Goal: Task Accomplishment & Management: Use online tool/utility

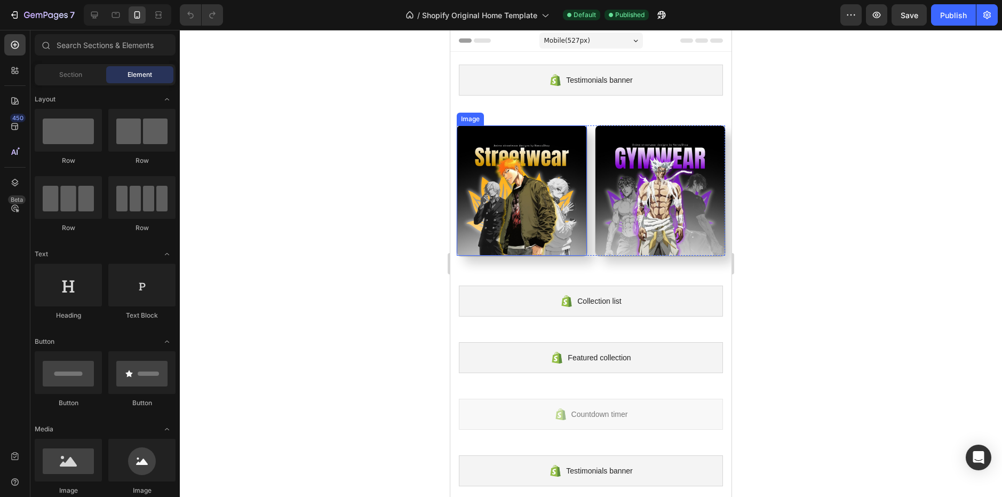
click at [554, 170] on img at bounding box center [522, 190] width 130 height 130
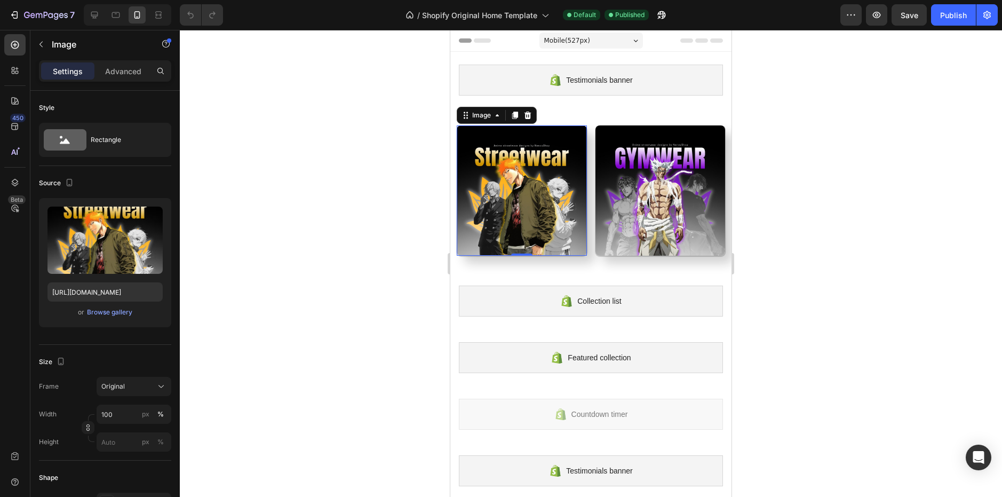
click at [181, 279] on div at bounding box center [591, 263] width 822 height 467
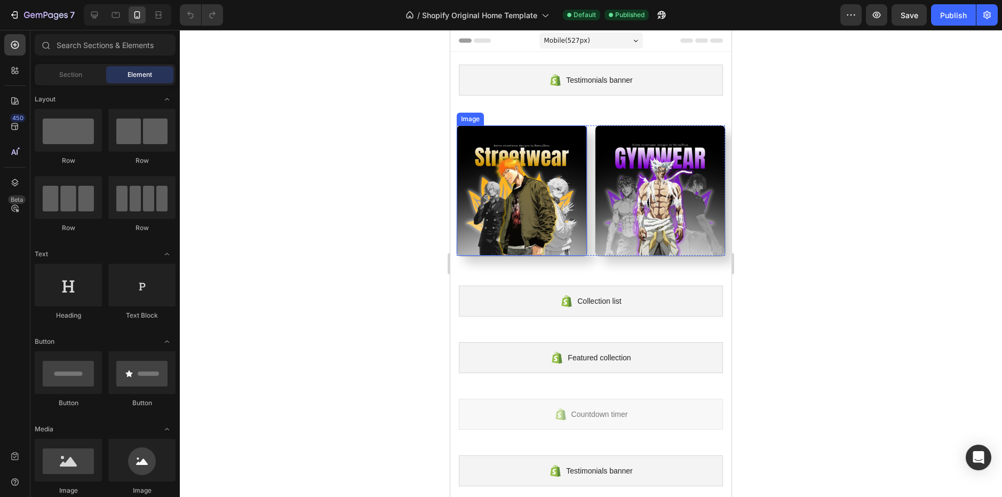
click at [545, 203] on img at bounding box center [522, 190] width 130 height 130
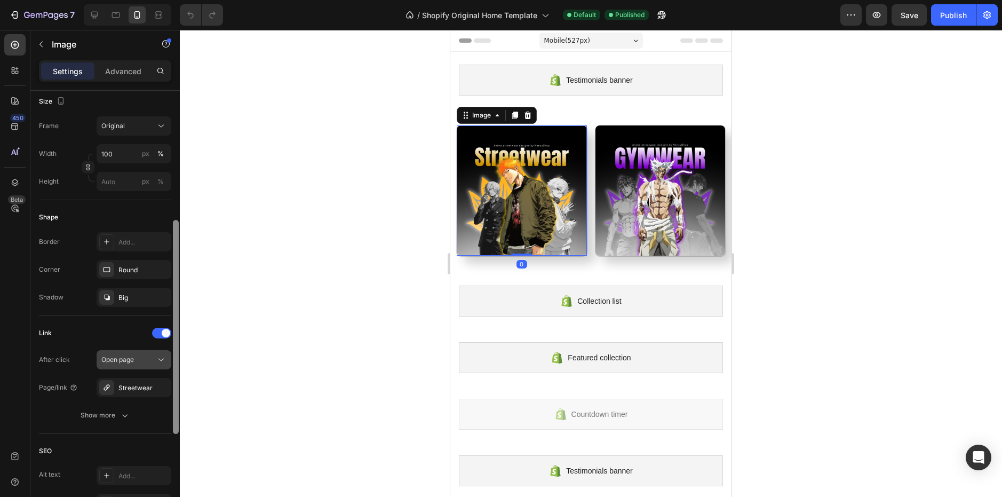
scroll to position [261, 0]
drag, startPoint x: 175, startPoint y: 222, endPoint x: 148, endPoint y: 351, distance: 131.4
click at [148, 351] on div "Style Rectangle Source Upload Image [URL][DOMAIN_NAME] or Browse gallery Size F…" at bounding box center [104, 309] width 149 height 436
click at [148, 351] on button "Open page" at bounding box center [134, 358] width 75 height 19
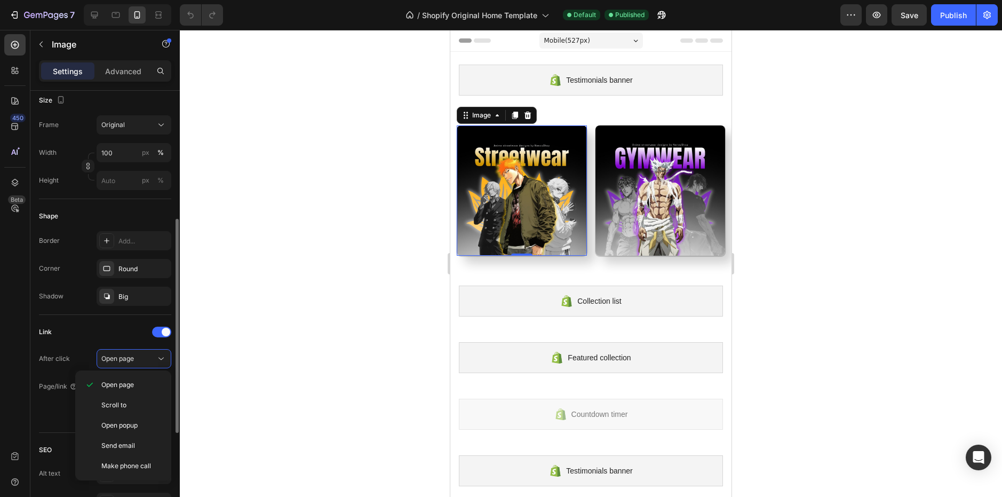
click at [113, 310] on div "Shape Border Add... Corner Round Shadow Big" at bounding box center [105, 257] width 132 height 116
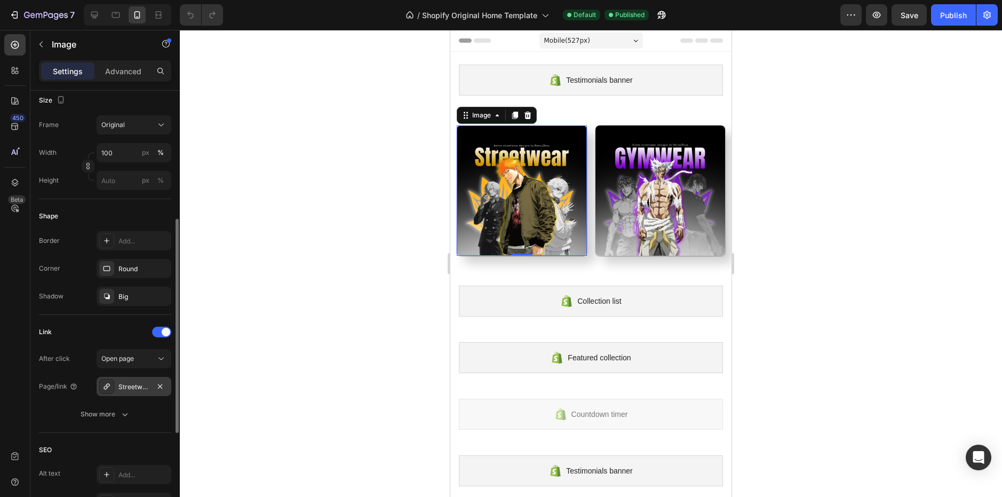
click at [131, 394] on div "Streetwear" at bounding box center [134, 386] width 75 height 19
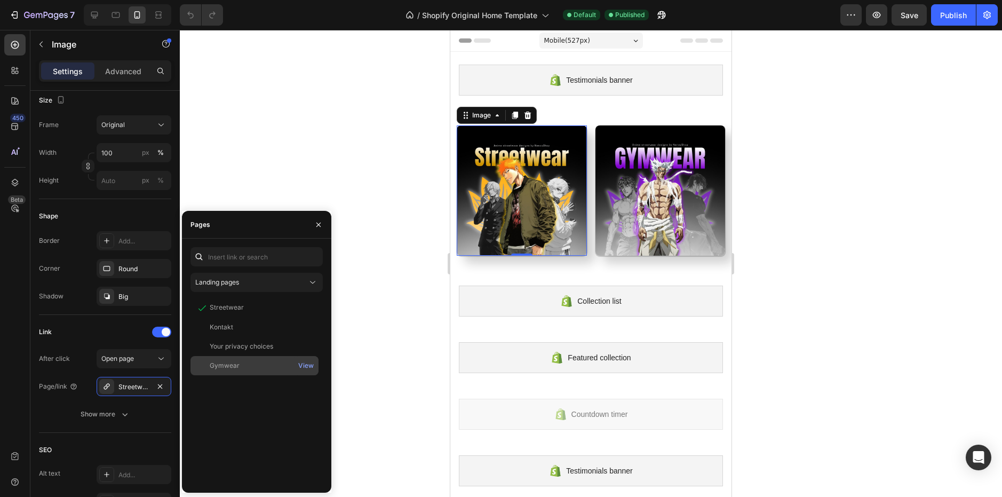
click at [230, 366] on div "Gymwear" at bounding box center [225, 366] width 30 height 10
click at [325, 167] on div at bounding box center [591, 263] width 822 height 467
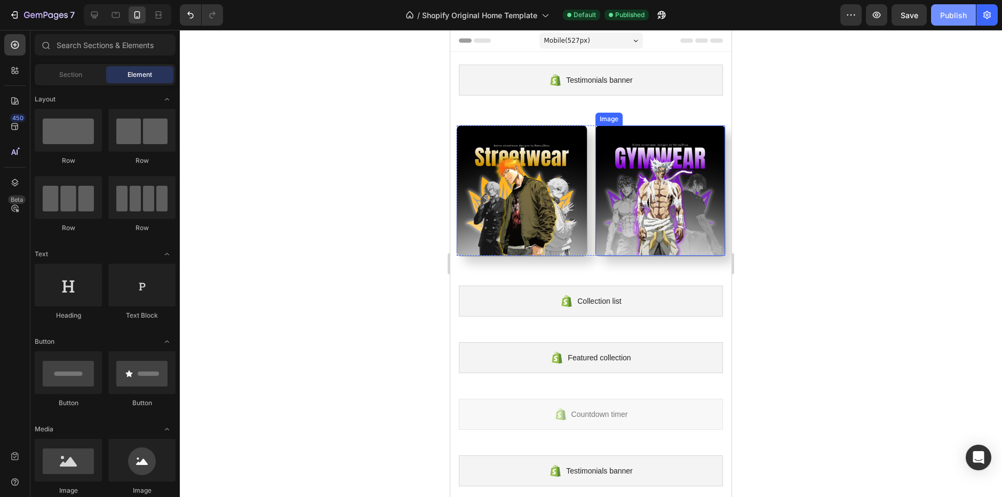
click at [953, 21] on button "Publish" at bounding box center [953, 14] width 45 height 21
click at [534, 175] on img at bounding box center [522, 190] width 130 height 130
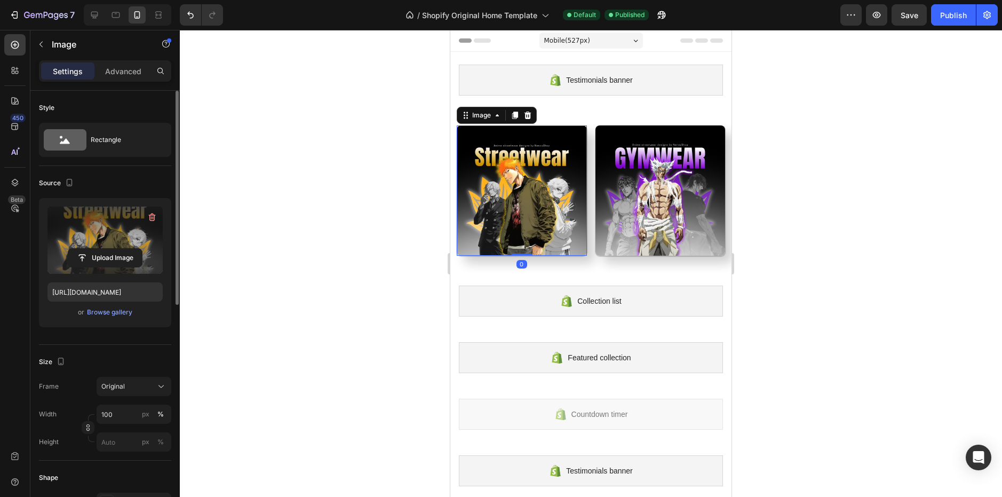
click at [102, 248] on label at bounding box center [104, 239] width 115 height 67
click at [102, 249] on input "file" at bounding box center [105, 258] width 74 height 18
click at [954, 17] on div "Publish" at bounding box center [953, 15] width 27 height 11
click at [105, 251] on input "file" at bounding box center [105, 258] width 74 height 18
click at [946, 14] on div "Publish" at bounding box center [953, 15] width 27 height 11
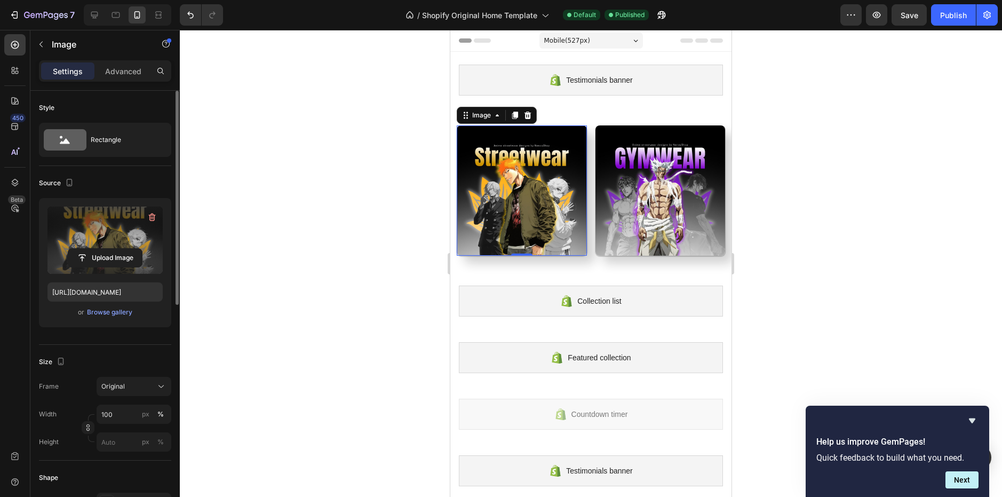
click at [113, 247] on label at bounding box center [104, 239] width 115 height 67
click at [113, 249] on input "file" at bounding box center [105, 258] width 74 height 18
click at [154, 218] on icon "button" at bounding box center [152, 217] width 11 height 11
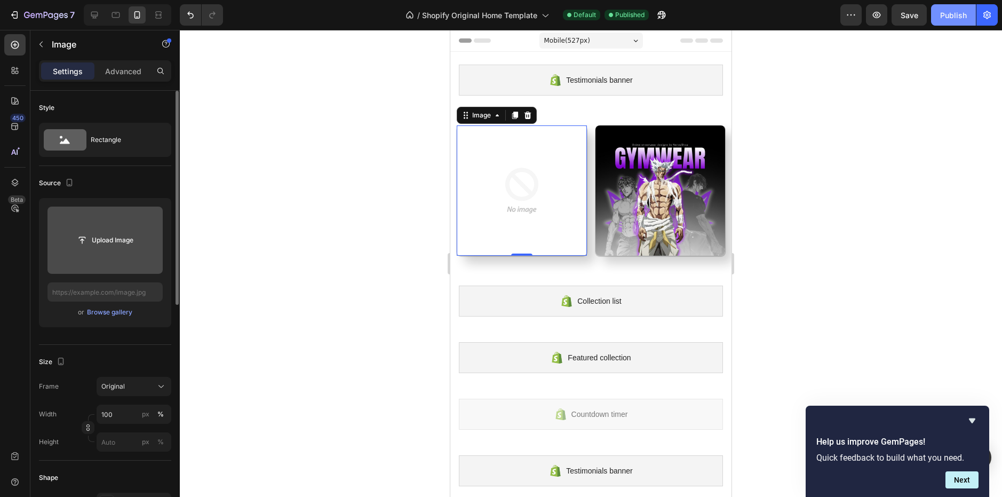
click at [946, 13] on div "Publish" at bounding box center [953, 15] width 27 height 11
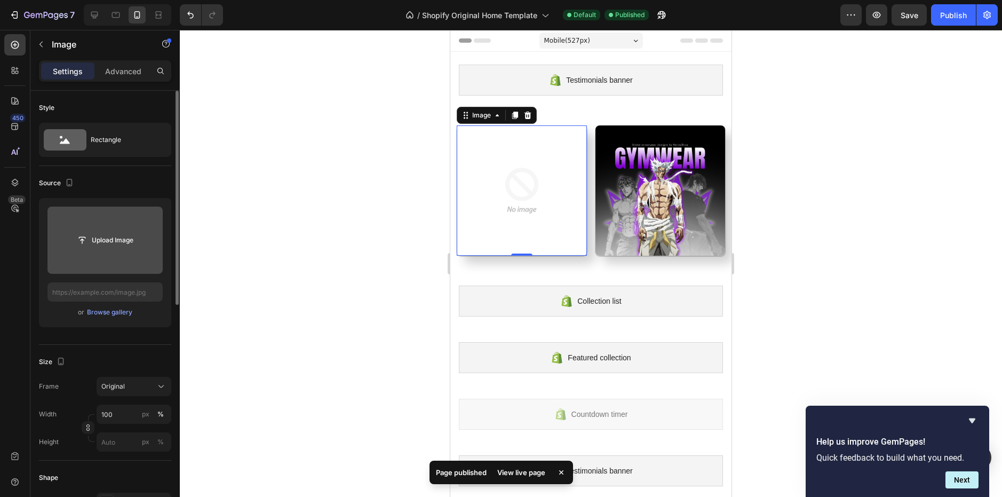
click at [95, 231] on input "file" at bounding box center [105, 240] width 74 height 18
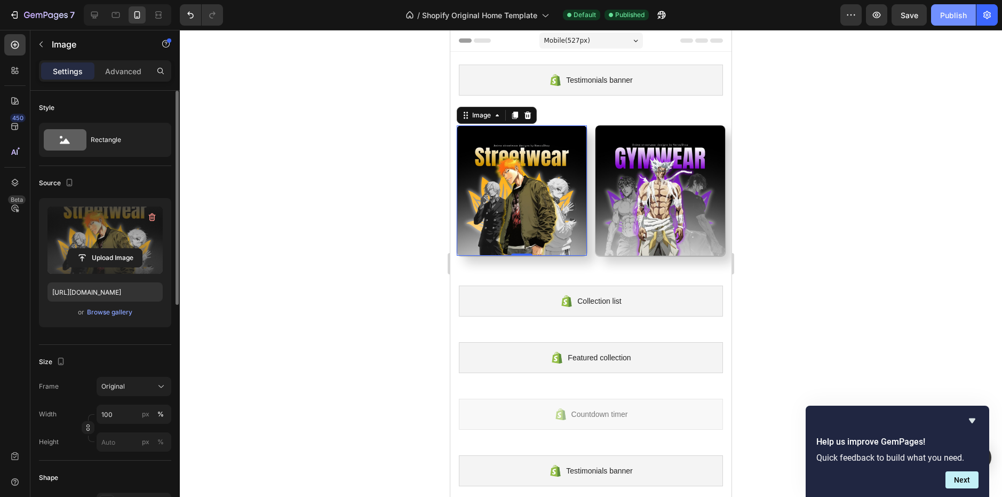
click at [963, 12] on div "Publish" at bounding box center [953, 15] width 27 height 11
click at [124, 254] on input "file" at bounding box center [105, 258] width 74 height 18
click at [109, 246] on label at bounding box center [104, 239] width 115 height 67
click at [109, 249] on input "file" at bounding box center [105, 258] width 74 height 18
click at [964, 18] on div "Publish" at bounding box center [953, 15] width 27 height 11
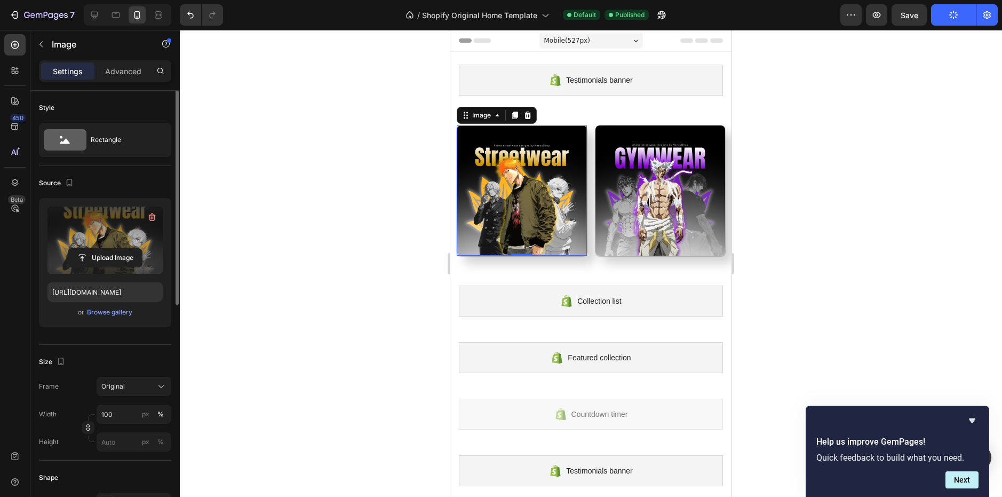
click at [117, 3] on div "7 / Shopify Original Home Template Default Published Preview Save Publish" at bounding box center [501, 15] width 1002 height 30
click at [118, 22] on div at bounding box center [115, 14] width 17 height 17
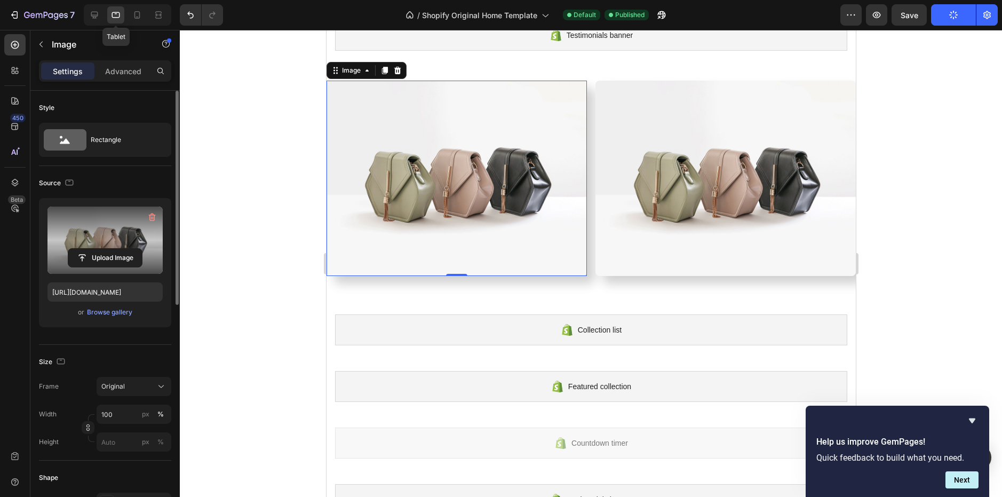
scroll to position [58, 0]
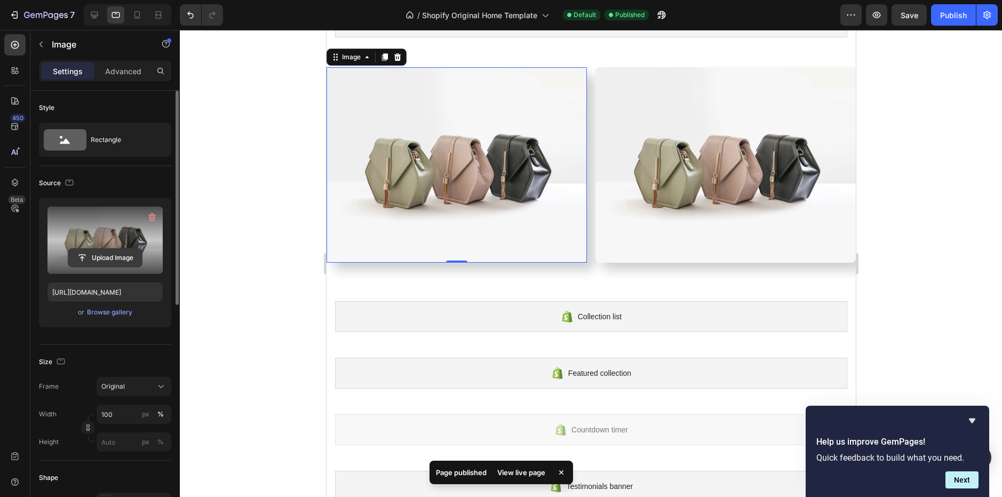
click at [120, 262] on input "file" at bounding box center [105, 258] width 74 height 18
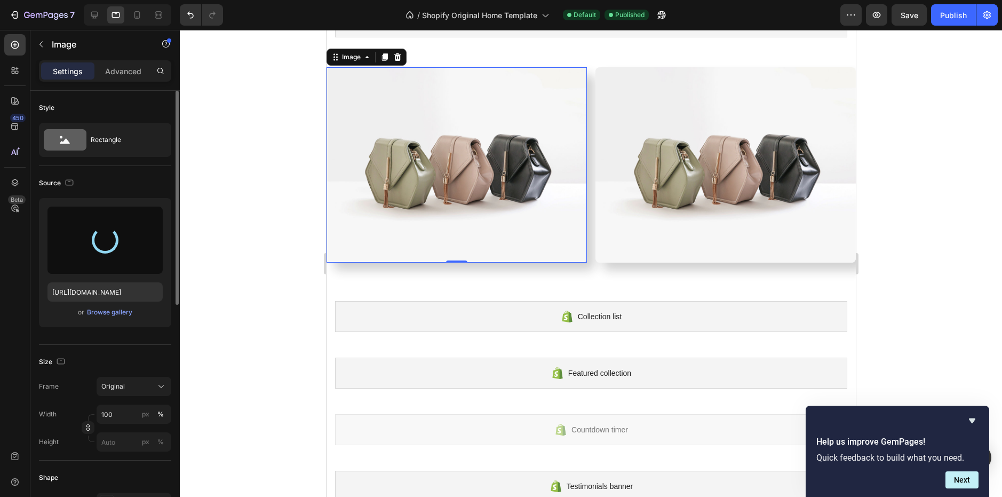
type input "[URL][DOMAIN_NAME]"
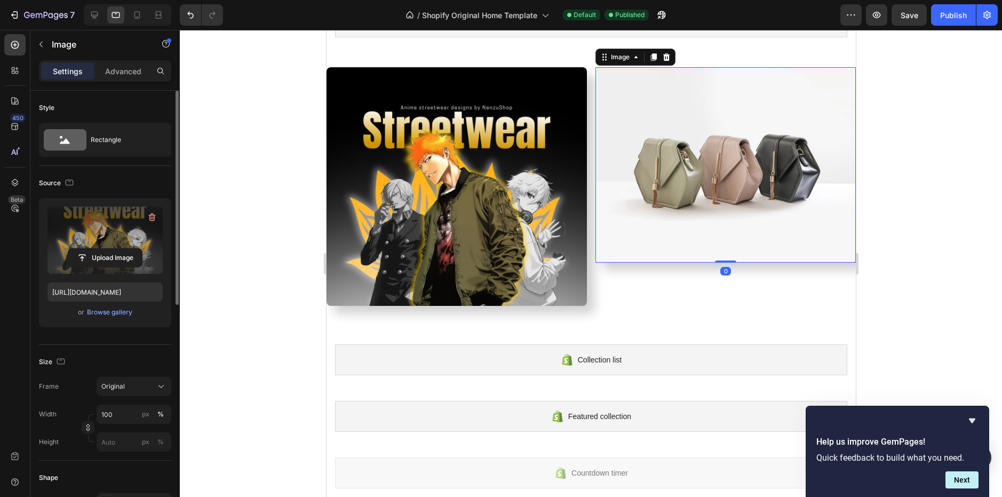
click at [637, 181] on img at bounding box center [725, 164] width 260 height 195
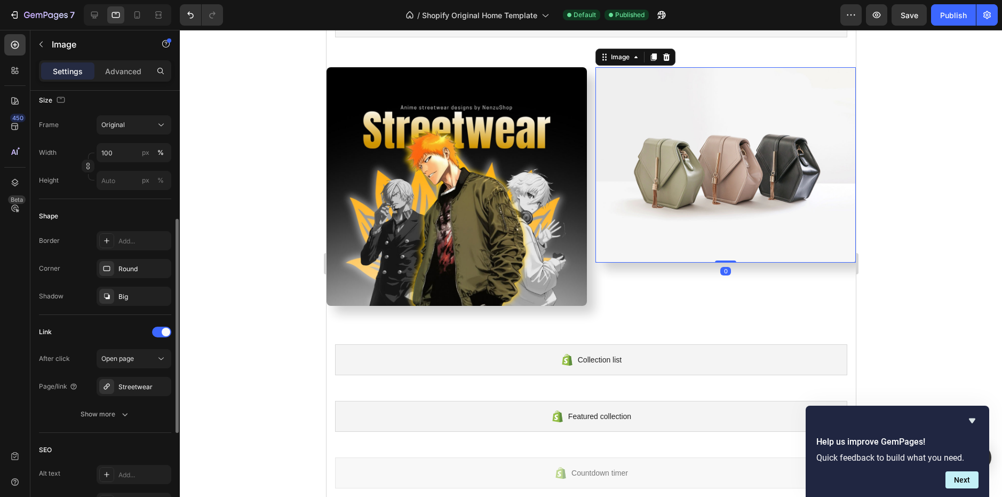
click at [659, 163] on img at bounding box center [725, 164] width 260 height 195
click at [71, 70] on p "Settings" at bounding box center [68, 71] width 30 height 11
click at [103, 63] on div "Advanced" at bounding box center [123, 70] width 53 height 17
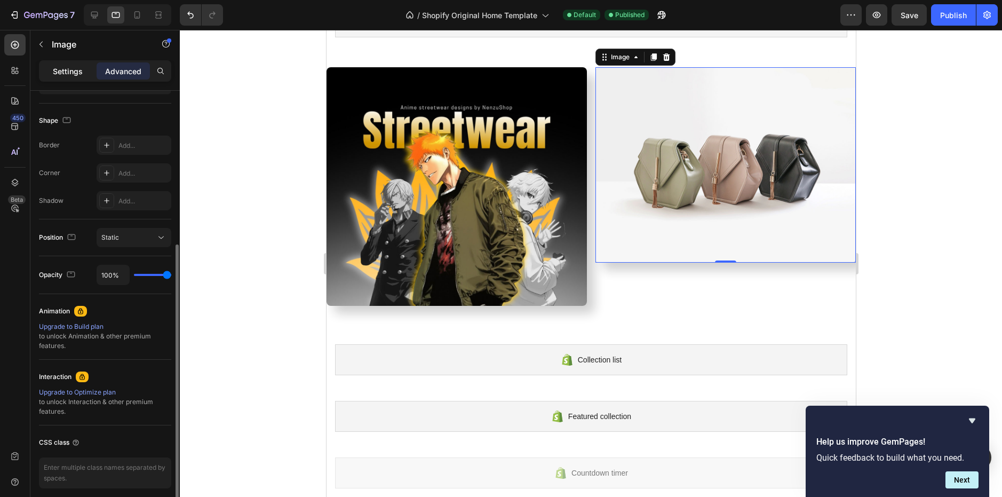
click at [75, 69] on p "Settings" at bounding box center [68, 71] width 30 height 11
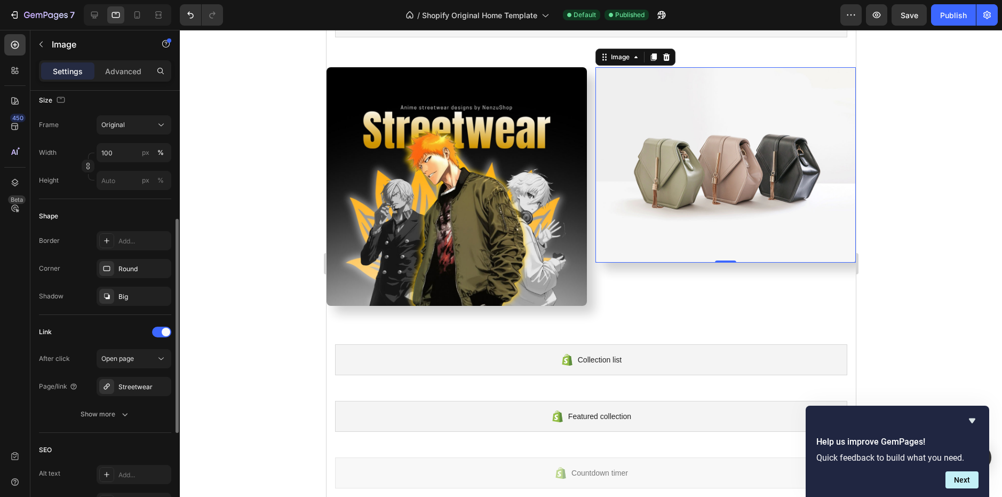
scroll to position [261, 0]
click at [627, 173] on img at bounding box center [725, 164] width 260 height 195
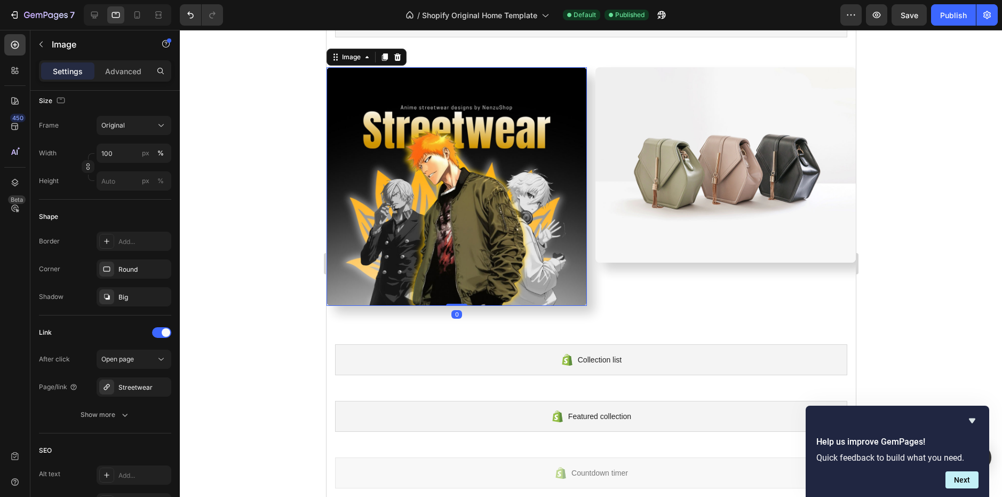
click at [496, 177] on img at bounding box center [456, 186] width 260 height 238
click at [633, 174] on img at bounding box center [725, 164] width 260 height 195
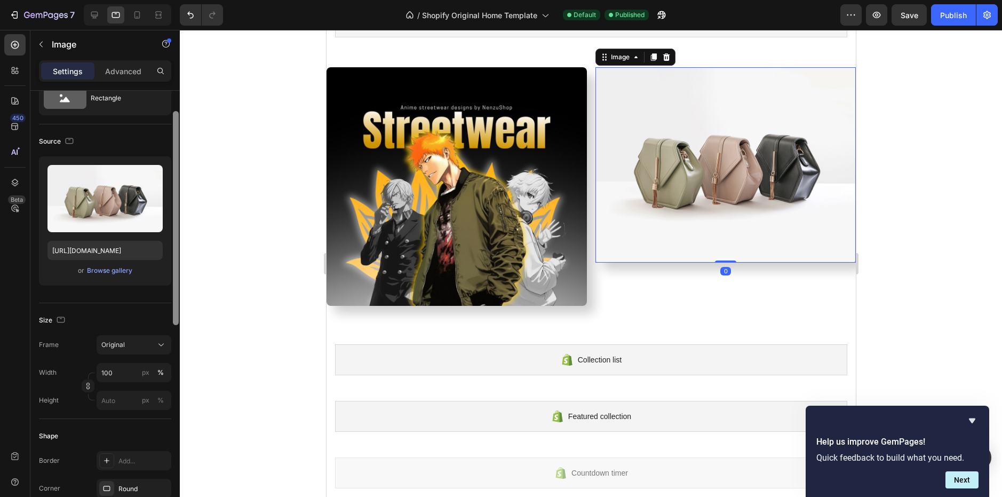
drag, startPoint x: 174, startPoint y: 244, endPoint x: 181, endPoint y: 136, distance: 108.5
click at [181, 0] on div "7 / Shopify Original Home Template Default Published Preview Save Publish 450 B…" at bounding box center [501, 0] width 1002 height 0
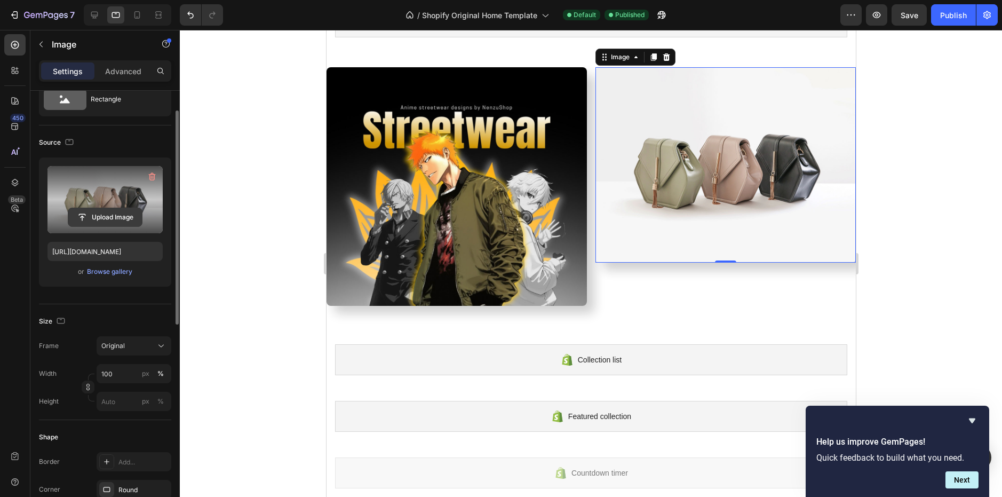
click at [116, 211] on input "file" at bounding box center [105, 217] width 74 height 18
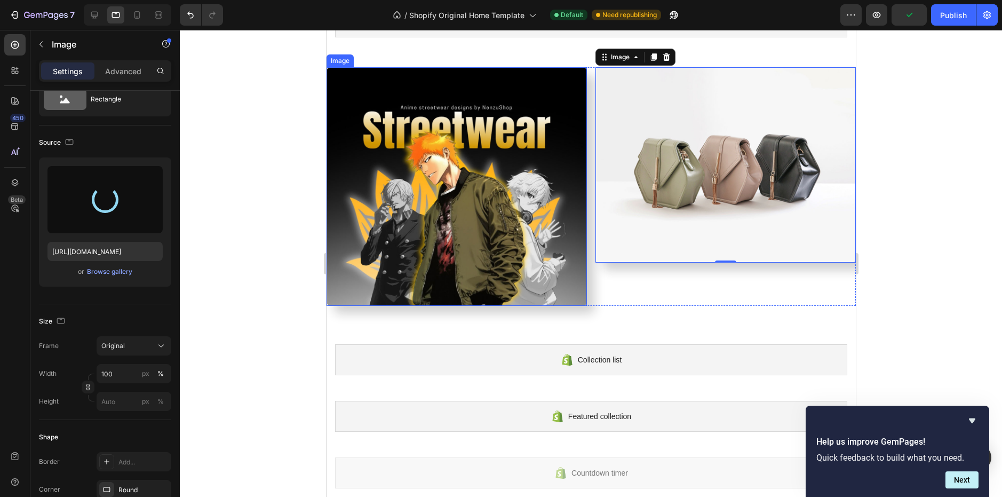
type input "[URL][DOMAIN_NAME]"
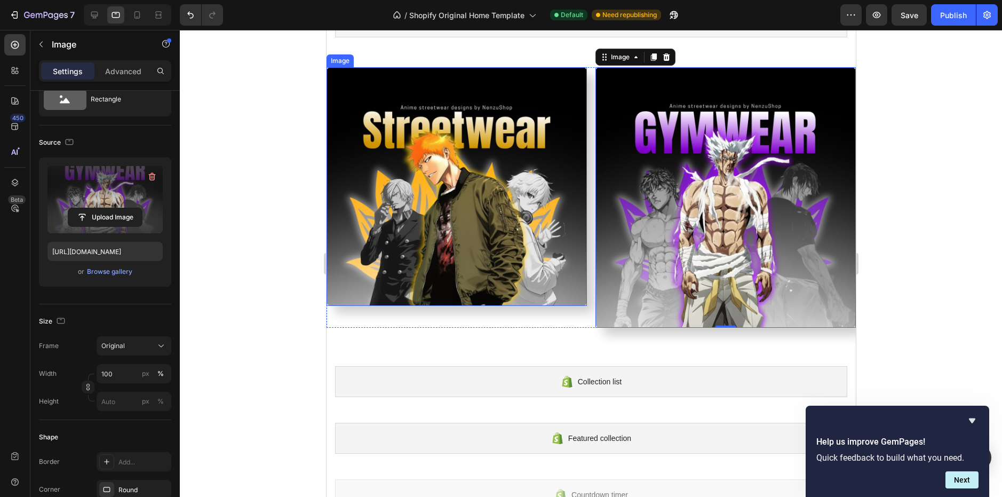
click at [253, 268] on div at bounding box center [591, 263] width 822 height 467
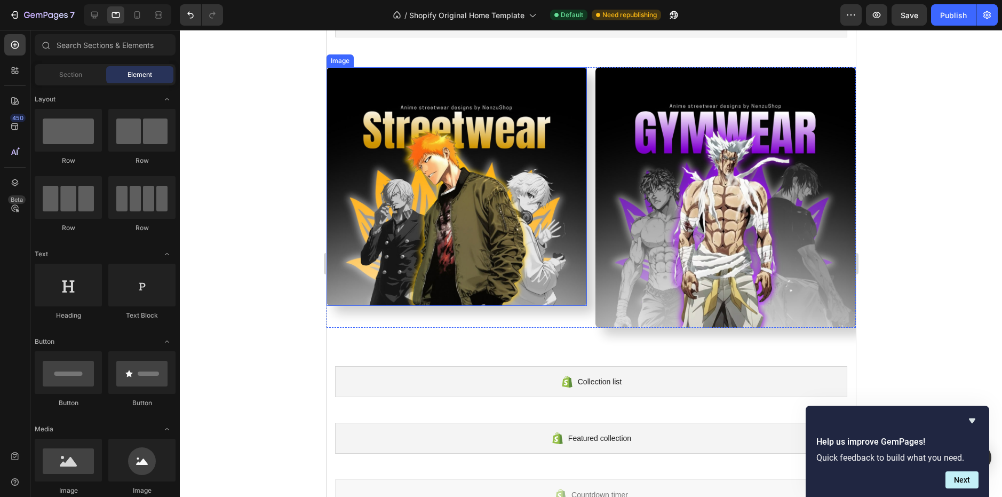
click at [386, 235] on img at bounding box center [456, 186] width 260 height 238
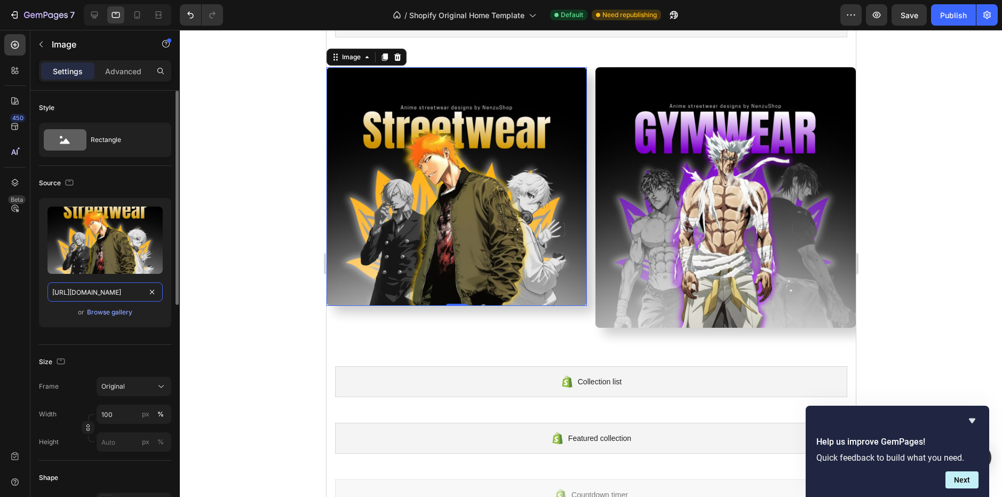
click at [135, 297] on input "[URL][DOMAIN_NAME]" at bounding box center [104, 291] width 115 height 19
click at [132, 295] on input "[URL][DOMAIN_NAME]" at bounding box center [104, 291] width 115 height 19
drag, startPoint x: 132, startPoint y: 295, endPoint x: 177, endPoint y: 292, distance: 44.4
click at [177, 292] on div "Style Rectangle Source Upload Image [URL][DOMAIN_NAME] or Browse gallery Size F…" at bounding box center [104, 309] width 149 height 436
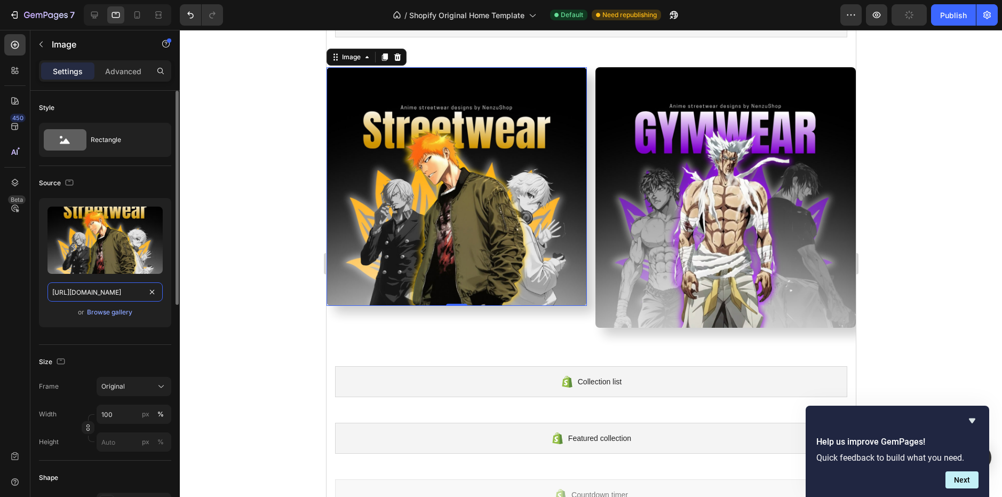
click at [133, 290] on input "[URL][DOMAIN_NAME]" at bounding box center [104, 291] width 115 height 19
click at [112, 312] on div "Browse gallery" at bounding box center [109, 312] width 45 height 10
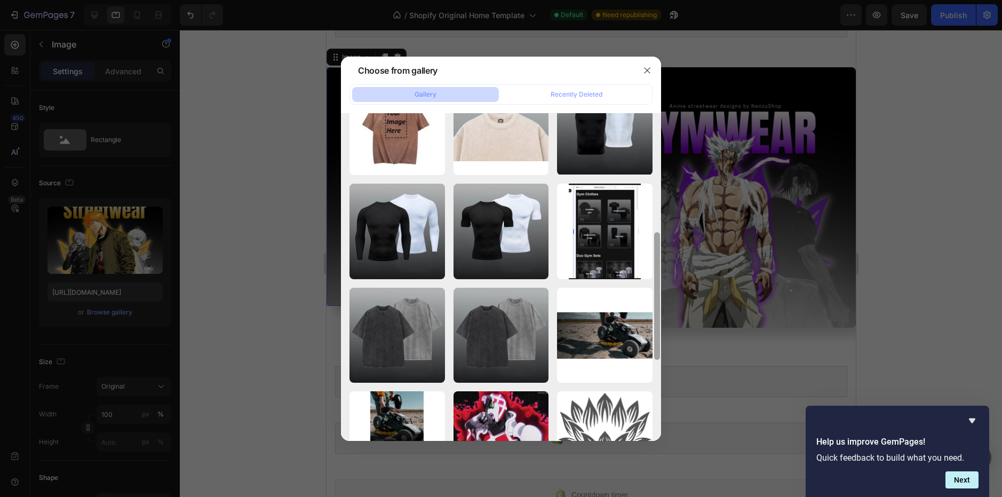
drag, startPoint x: 656, startPoint y: 224, endPoint x: 653, endPoint y: 400, distance: 176.0
click at [653, 398] on div at bounding box center [657, 234] width 8 height 328
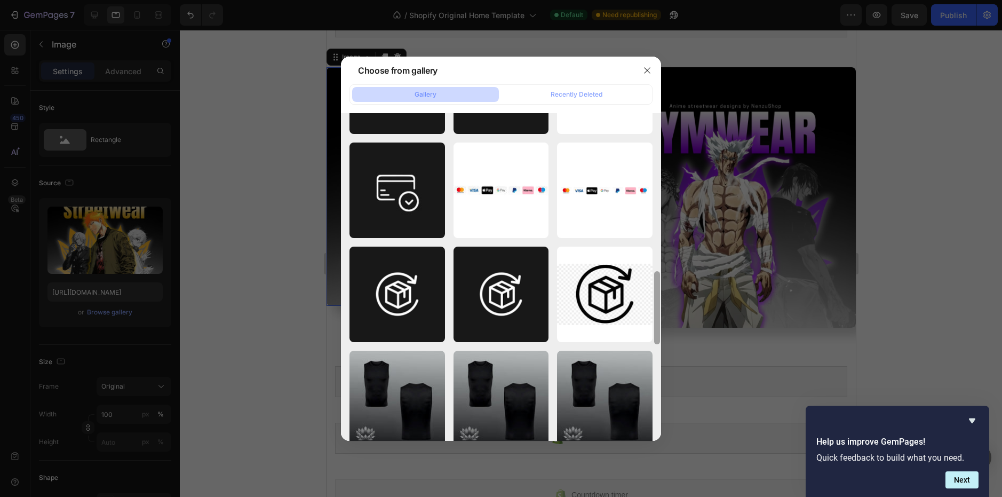
scroll to position [1084, 0]
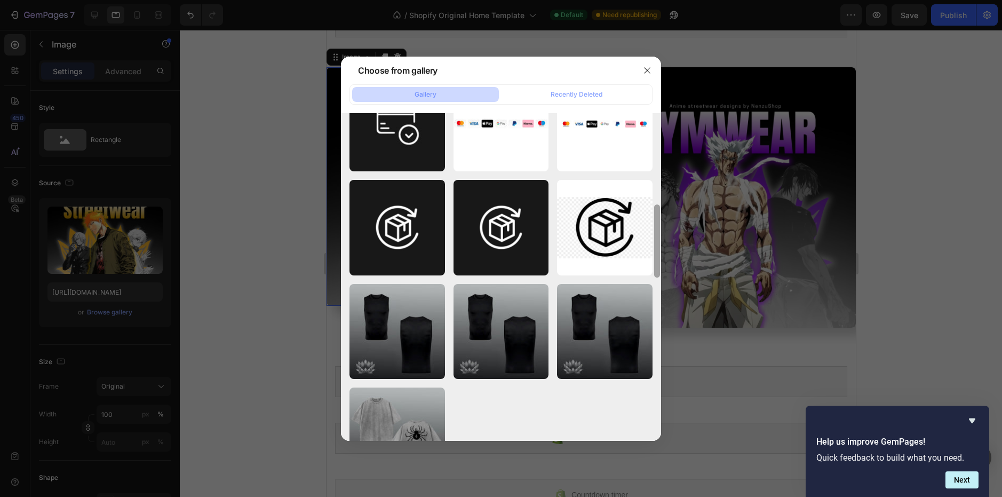
drag, startPoint x: 657, startPoint y: 264, endPoint x: 650, endPoint y: 404, distance: 140.5
click at [650, 404] on div "Blue_White_Modern_Neo..._4.jpg 525.25 kb Blue_White_Modern_Neo..._8.jpg 501.79 …" at bounding box center [501, 277] width 320 height 328
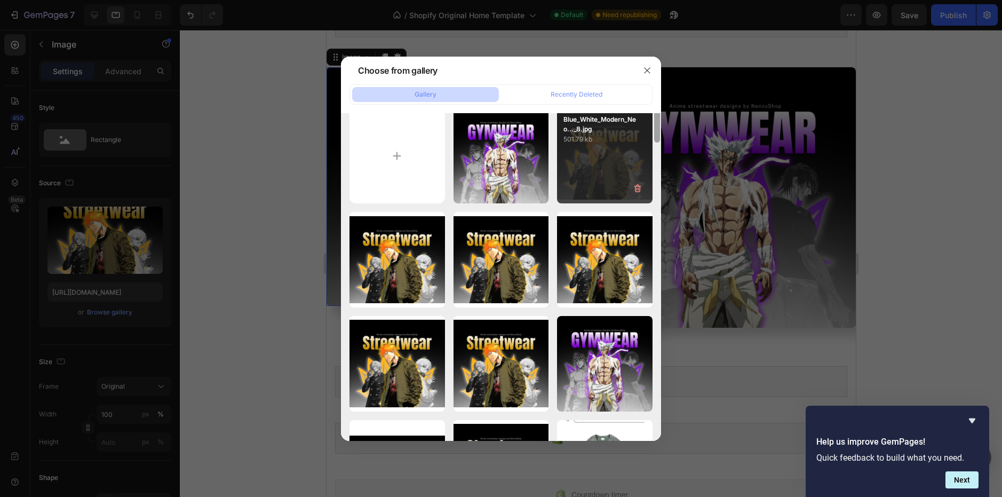
scroll to position [0, 0]
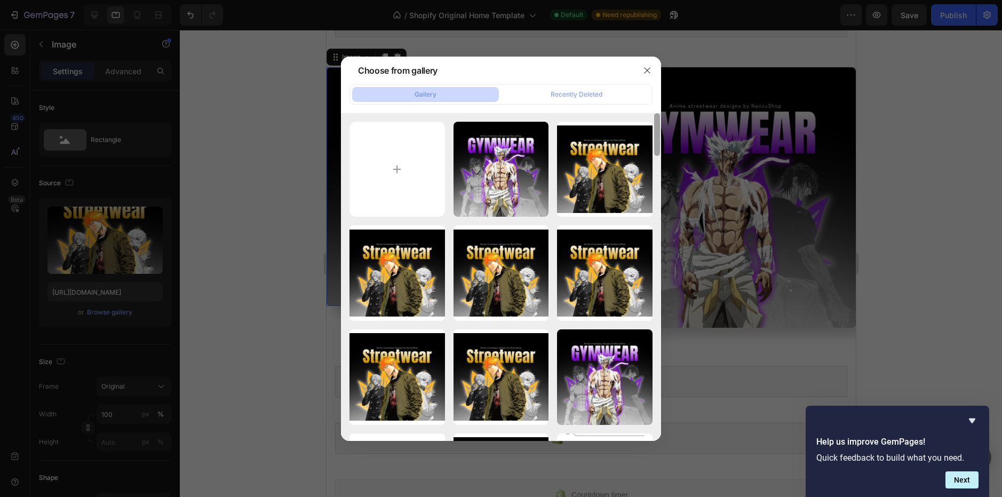
drag, startPoint x: 656, startPoint y: 310, endPoint x: 622, endPoint y: 107, distance: 205.5
click at [634, 115] on div "Blue_White_Modern_Neo..._4.jpg 525.25 kb Blue_White_Modern_Neo..._8.jpg 501.79 …" at bounding box center [501, 277] width 320 height 328
click at [604, 95] on button "Recently Deleted" at bounding box center [576, 94] width 147 height 15
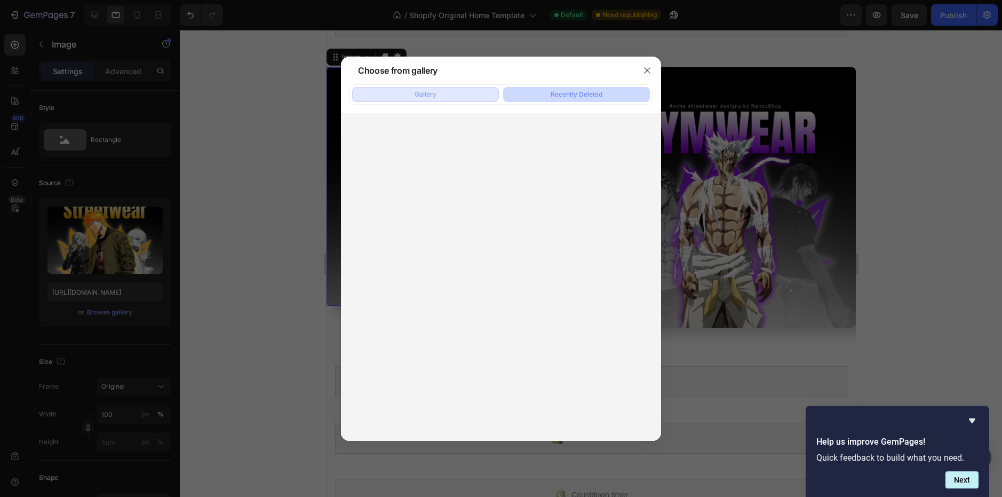
click at [472, 91] on button "Gallery" at bounding box center [425, 94] width 147 height 15
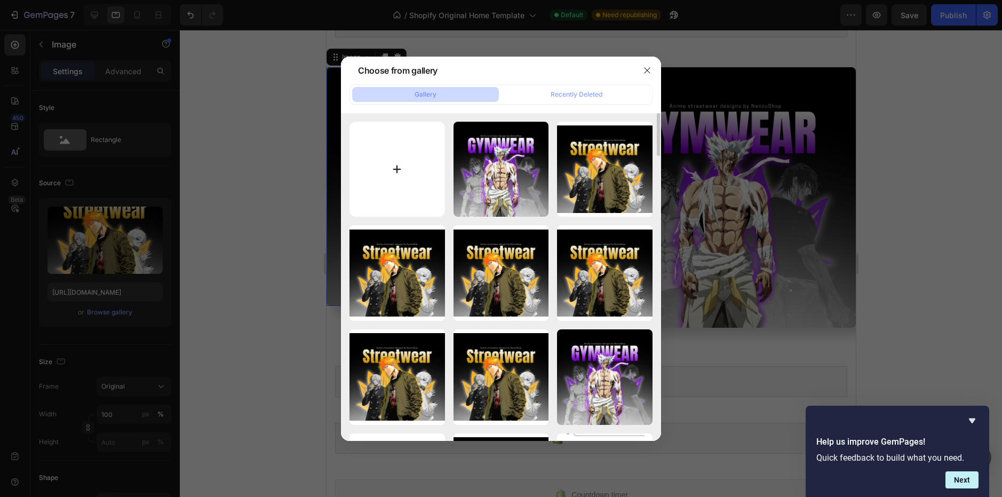
click at [405, 167] on input "file" at bounding box center [396, 169] width 95 height 95
type input "C:\fakepath\good boy.jpg"
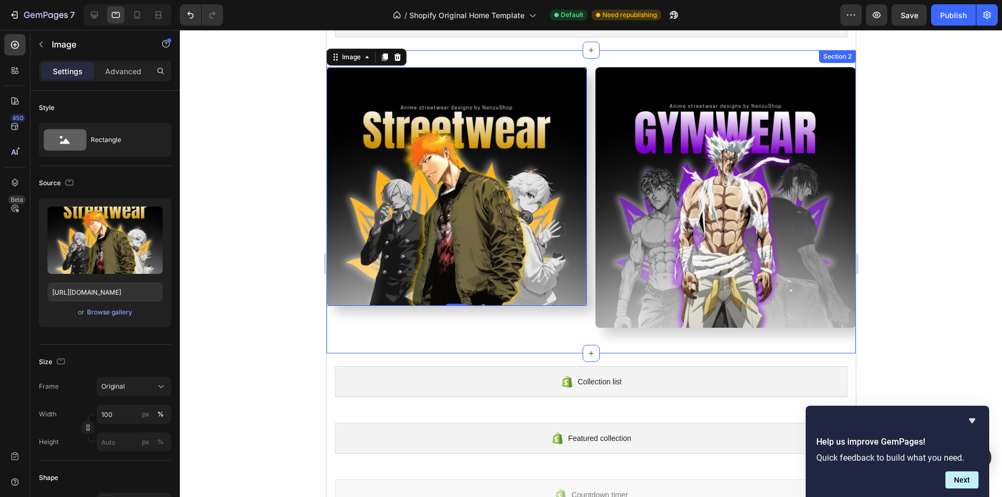
click at [437, 334] on div "Image 0 Image Row Section 2" at bounding box center [590, 201] width 529 height 303
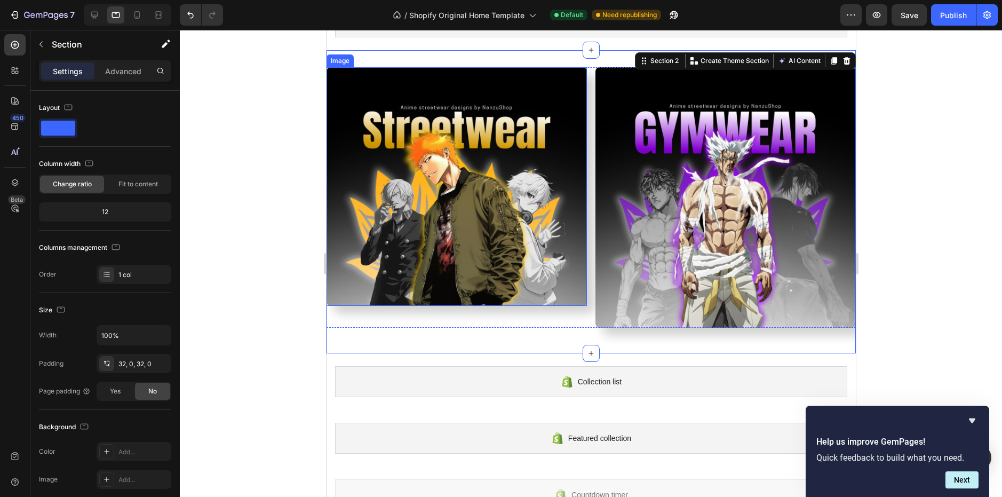
click at [430, 275] on img at bounding box center [456, 186] width 260 height 238
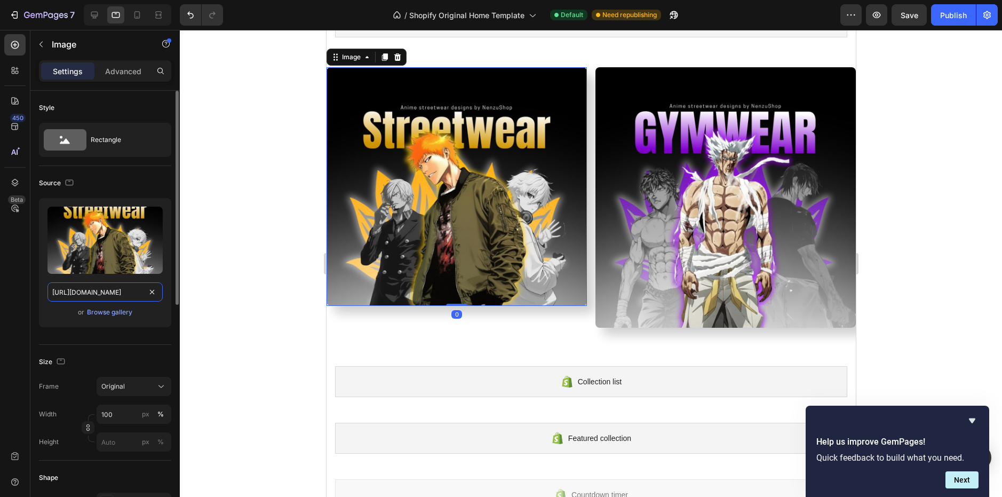
click at [137, 288] on input "[URL][DOMAIN_NAME]" at bounding box center [104, 291] width 115 height 19
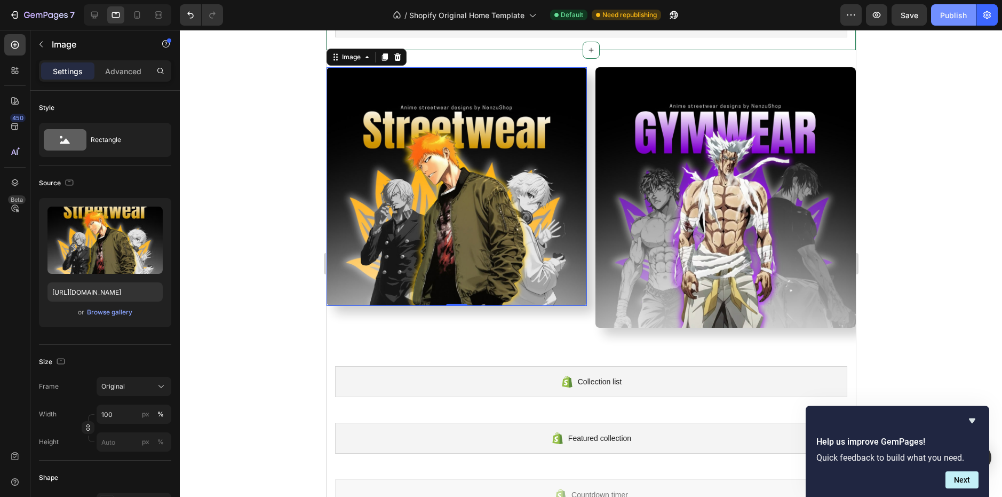
click at [949, 21] on button "Publish" at bounding box center [953, 14] width 45 height 21
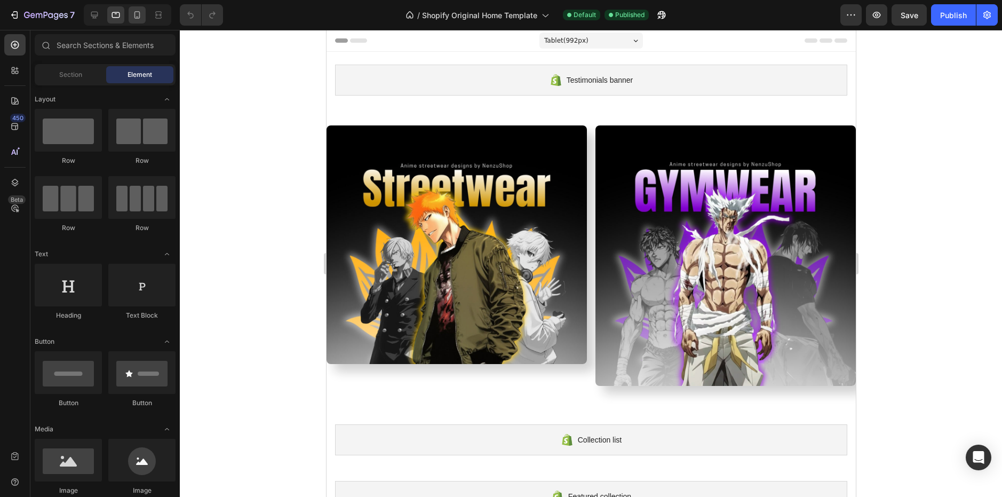
click at [136, 19] on icon at bounding box center [137, 15] width 11 height 11
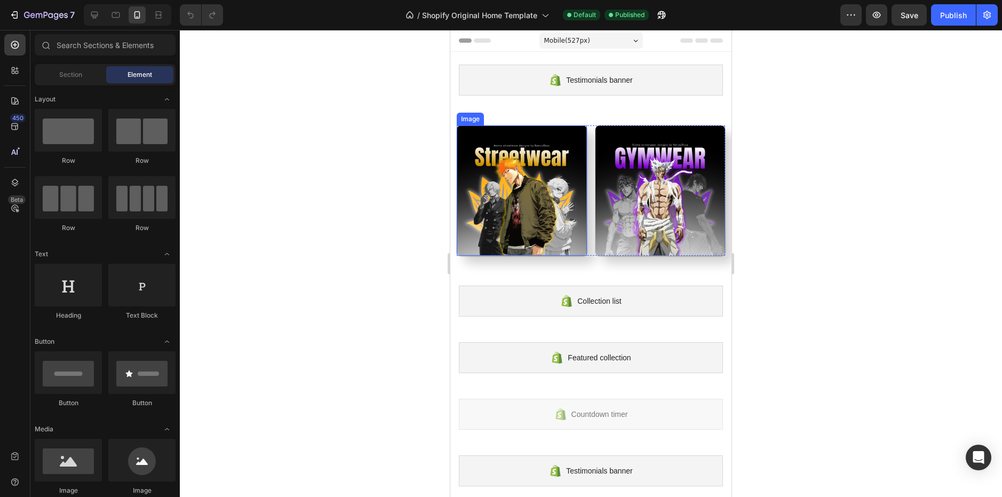
click at [521, 172] on img at bounding box center [522, 190] width 130 height 130
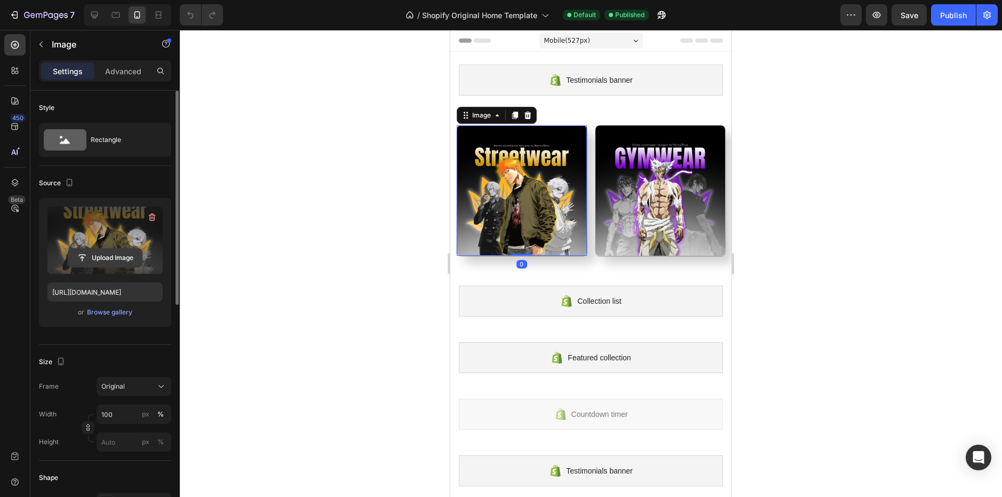
click at [96, 252] on input "file" at bounding box center [105, 258] width 74 height 18
click at [948, 11] on div "Publish" at bounding box center [953, 15] width 27 height 11
click at [108, 252] on input "file" at bounding box center [105, 258] width 74 height 18
click at [949, 7] on button "Publish" at bounding box center [953, 14] width 45 height 21
click at [130, 289] on input "[URL][DOMAIN_NAME]" at bounding box center [104, 291] width 115 height 19
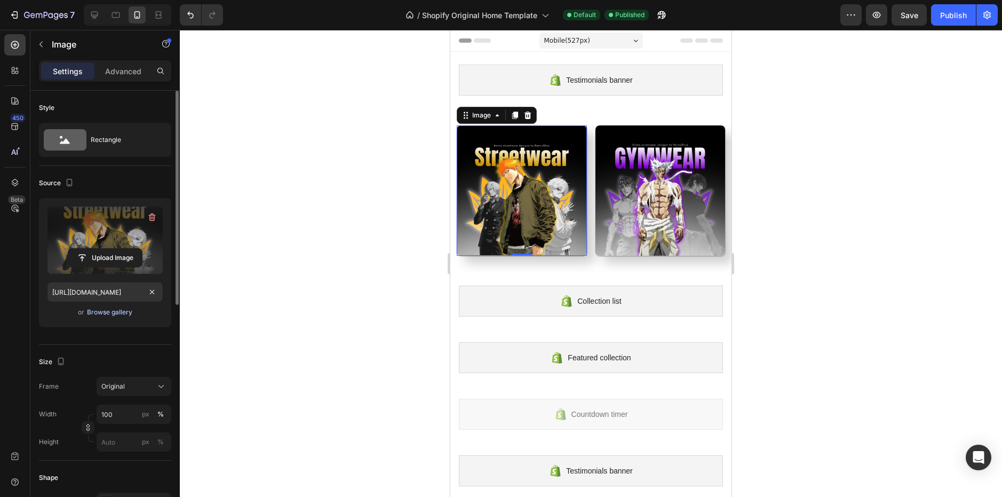
click at [119, 311] on div "Browse gallery" at bounding box center [109, 312] width 45 height 10
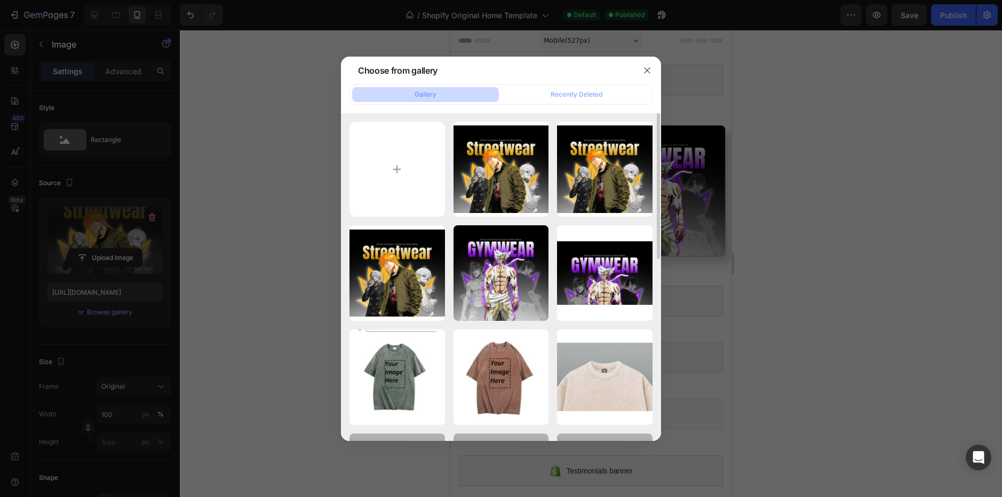
drag, startPoint x: 119, startPoint y: 311, endPoint x: 346, endPoint y: 321, distance: 226.4
click at [346, 321] on div "Blue_White_Modern_Neo..._8.jpg 501.79 kb Blue_White_Modern_Neo..._8.jpg 501.79 …" at bounding box center [501, 277] width 320 height 328
click at [382, 156] on input "file" at bounding box center [396, 169] width 95 height 95
type input "C:\fakepath\good_boy.jpg"
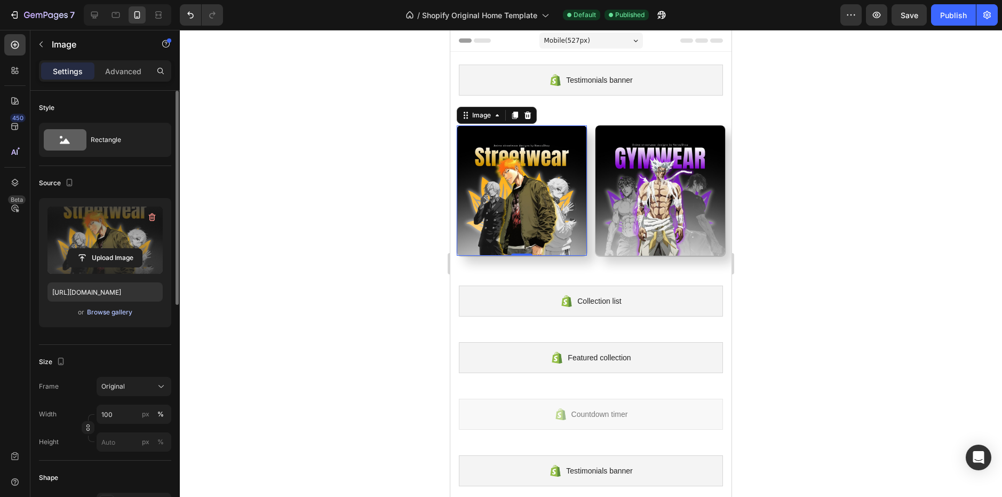
click at [119, 308] on div "Browse gallery" at bounding box center [109, 312] width 45 height 10
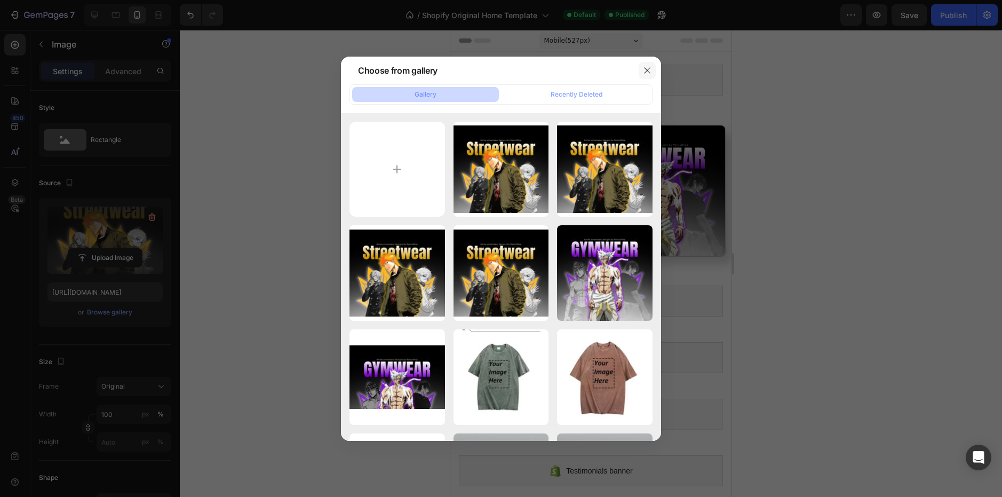
click at [654, 66] on button "button" at bounding box center [646, 70] width 17 height 17
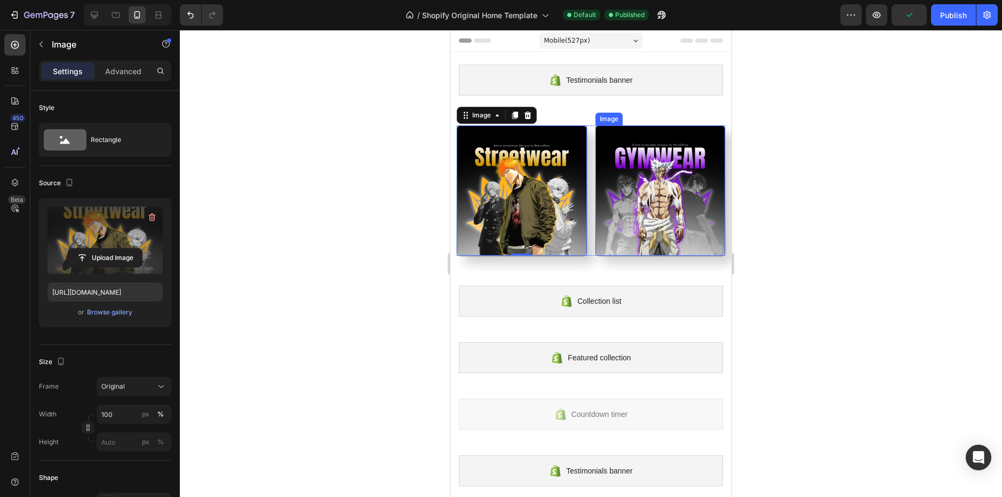
click at [641, 167] on img at bounding box center [660, 190] width 130 height 130
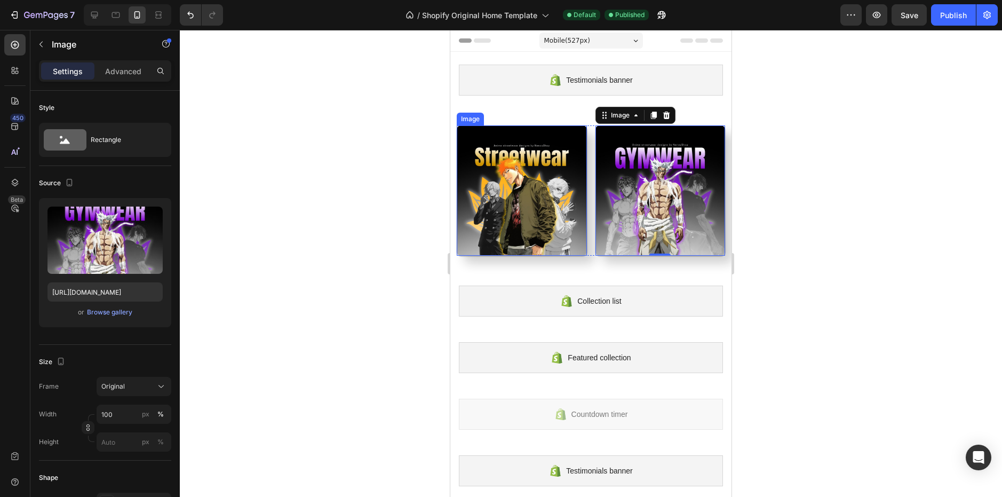
drag, startPoint x: 530, startPoint y: 156, endPoint x: 545, endPoint y: 157, distance: 15.5
click at [530, 156] on img at bounding box center [522, 190] width 130 height 130
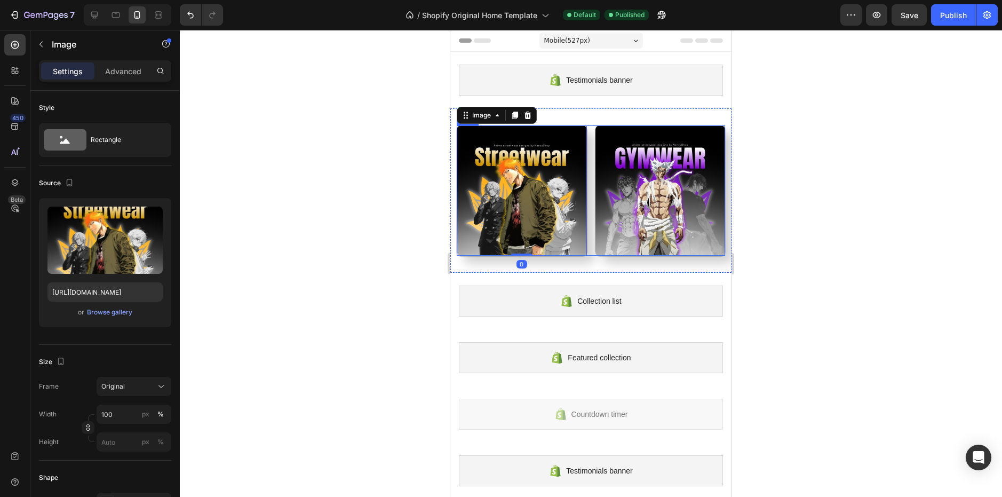
click at [598, 156] on img at bounding box center [660, 190] width 130 height 130
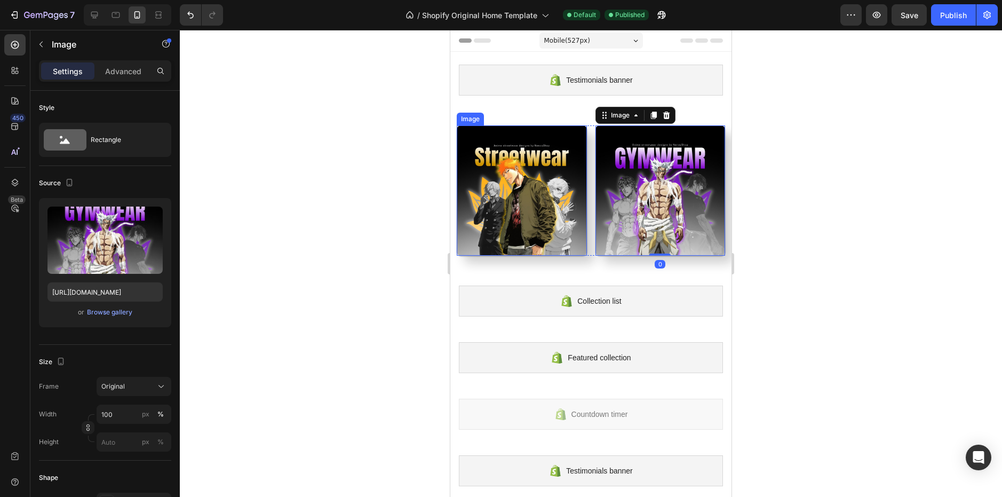
click at [558, 152] on img at bounding box center [522, 190] width 130 height 130
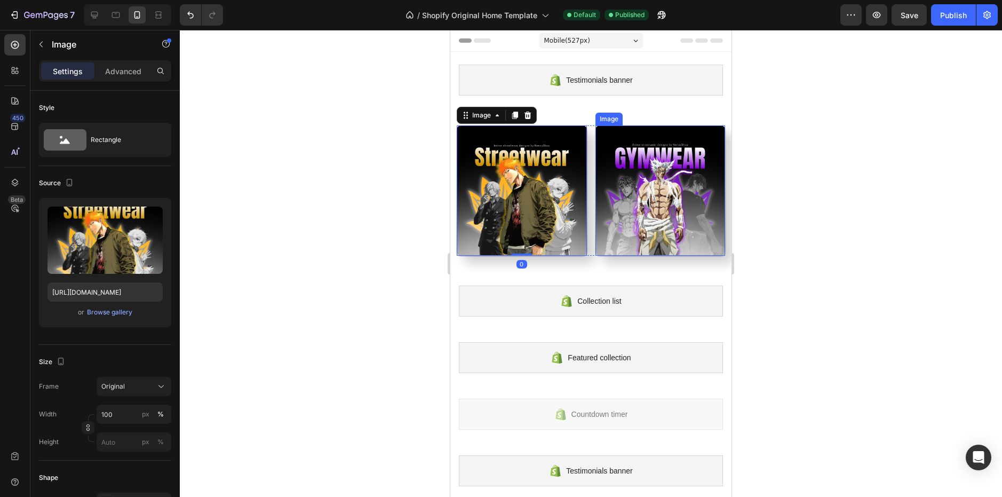
click at [615, 153] on img at bounding box center [660, 190] width 130 height 130
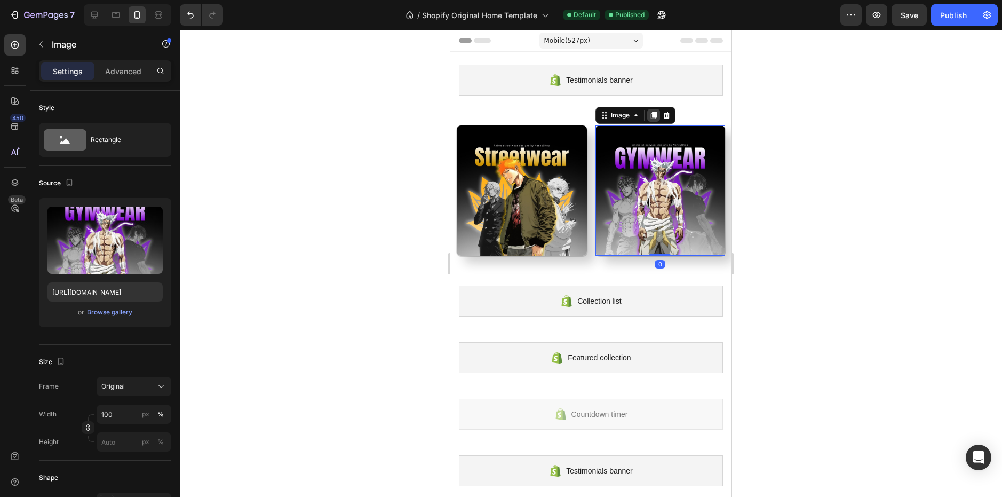
click at [650, 117] on icon at bounding box center [653, 114] width 6 height 7
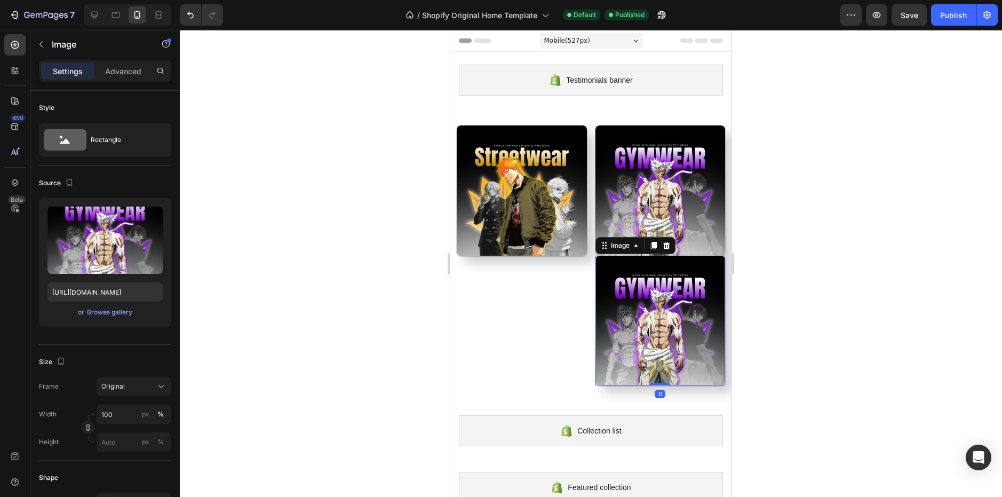
click at [642, 300] on img at bounding box center [660, 321] width 130 height 130
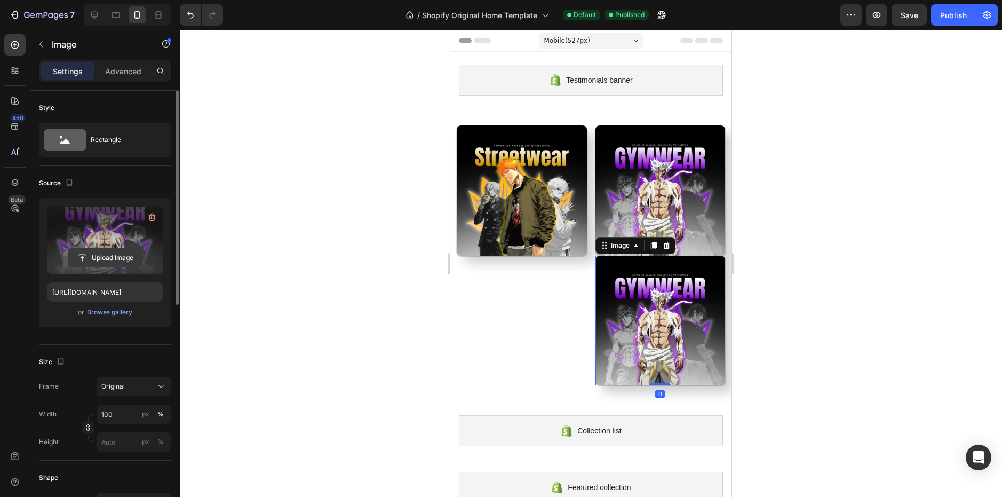
click at [108, 256] on input "file" at bounding box center [105, 258] width 74 height 18
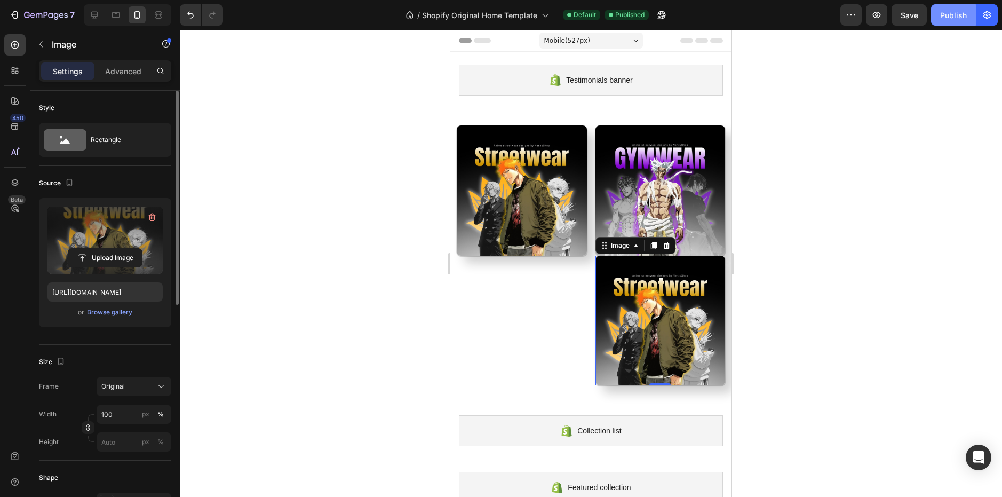
click at [954, 6] on button "Publish" at bounding box center [953, 14] width 45 height 21
click at [186, 11] on icon "Undo/Redo" at bounding box center [190, 15] width 11 height 11
type input "[URL][DOMAIN_NAME]"
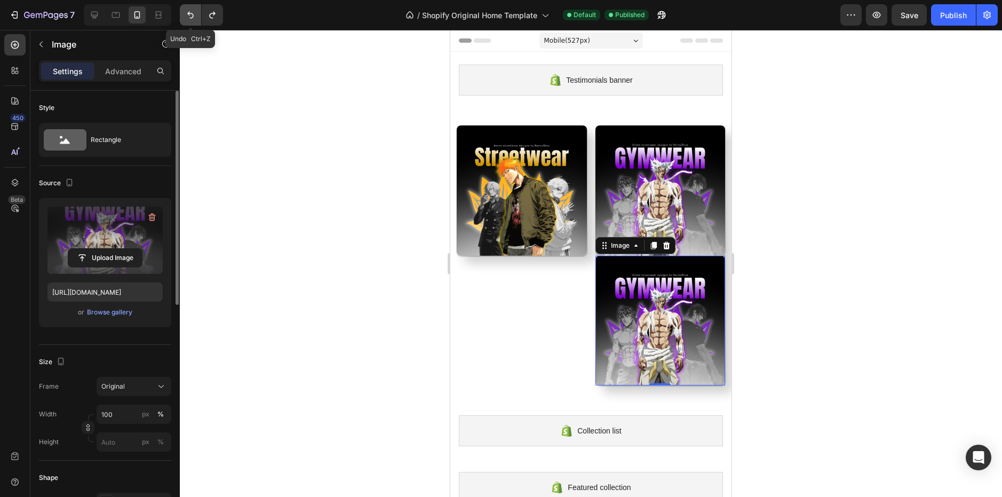
click at [186, 11] on icon "Undo/Redo" at bounding box center [190, 15] width 11 height 11
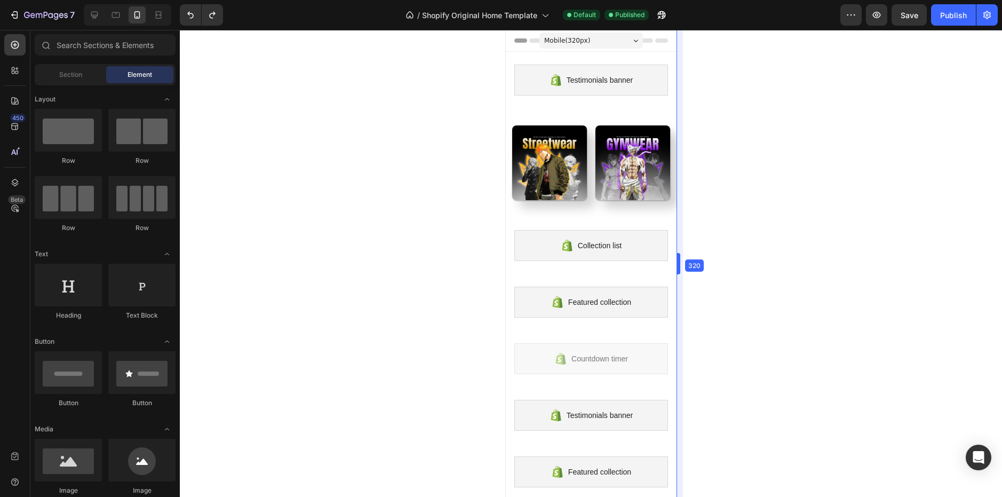
drag, startPoint x: 733, startPoint y: 260, endPoint x: 529, endPoint y: 271, distance: 204.6
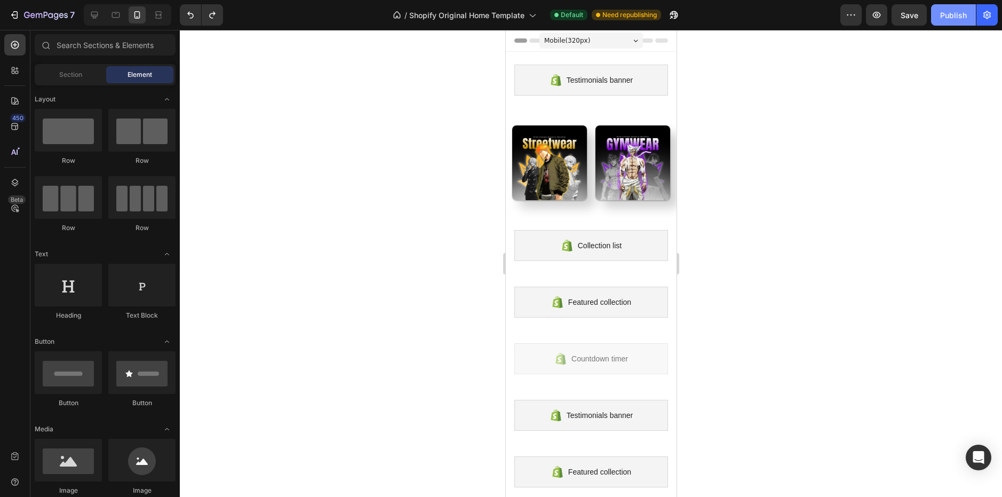
click at [949, 18] on div "Publish" at bounding box center [953, 15] width 27 height 11
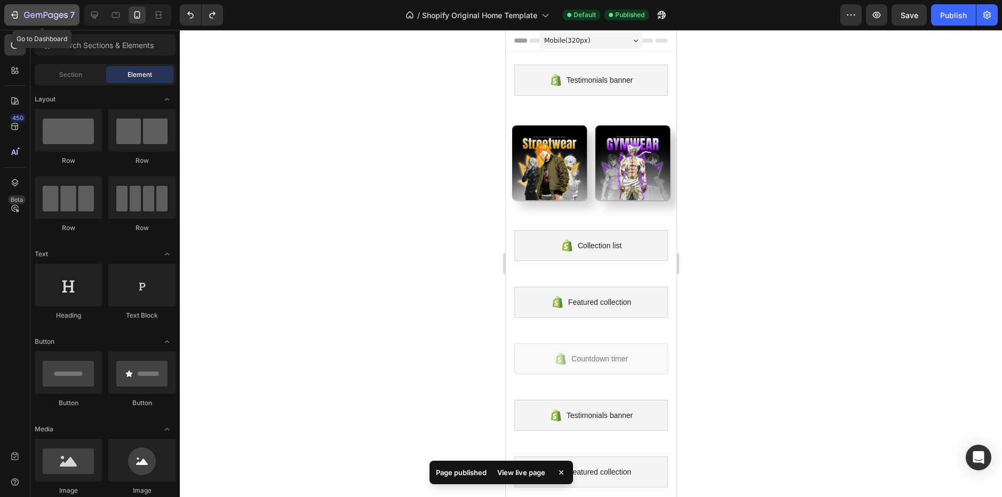
click at [18, 17] on icon "button" at bounding box center [14, 15] width 11 height 11
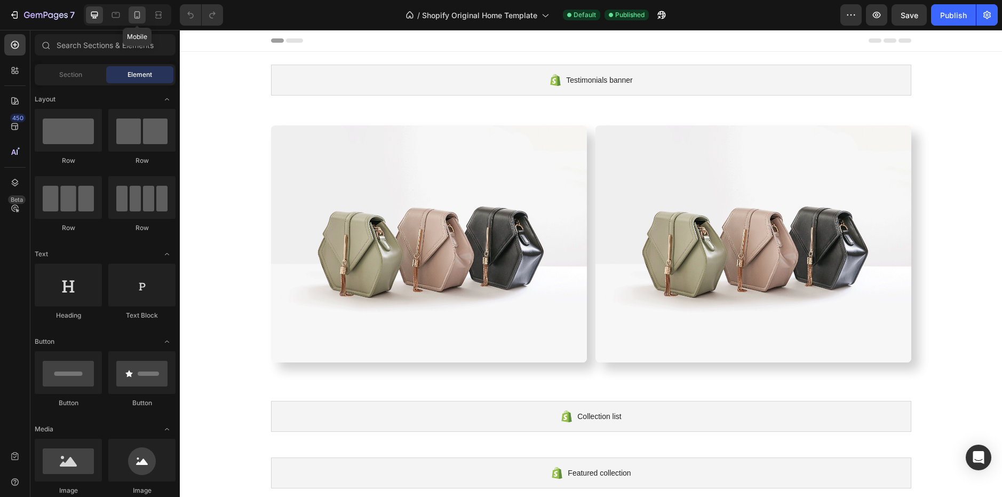
click at [142, 18] on icon at bounding box center [137, 15] width 11 height 11
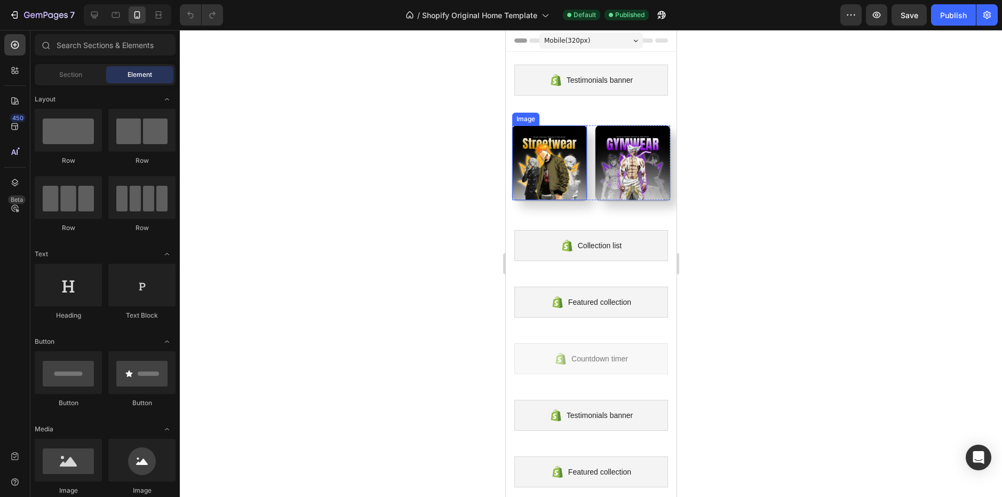
click at [527, 149] on img at bounding box center [549, 162] width 75 height 75
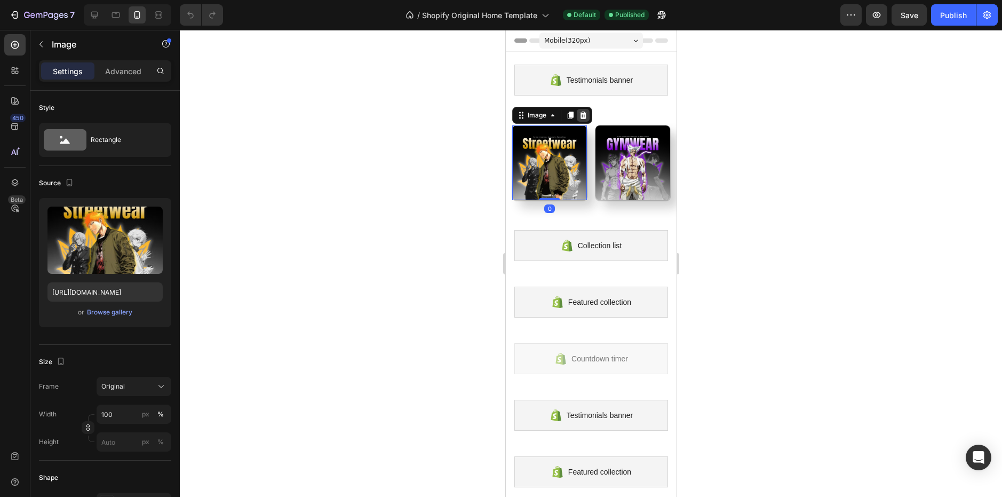
click at [585, 110] on div at bounding box center [582, 115] width 13 height 13
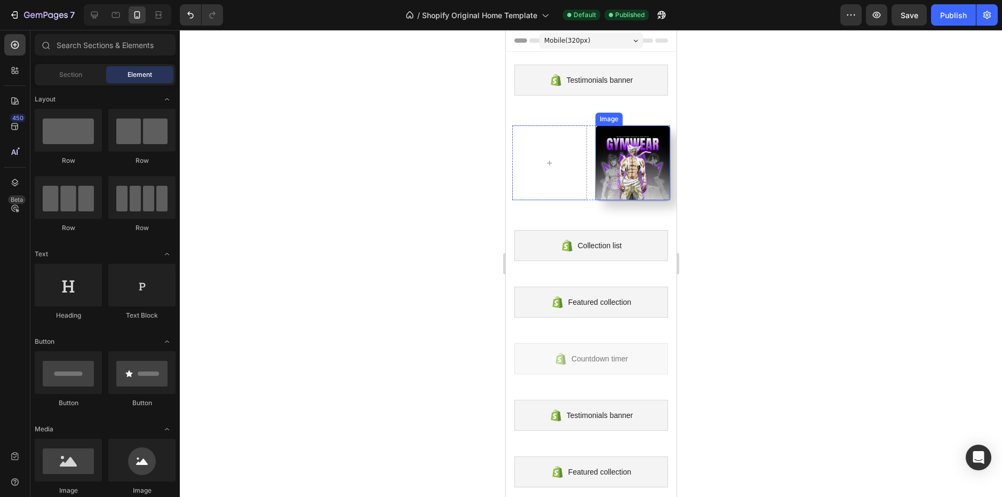
click at [596, 150] on img at bounding box center [632, 162] width 75 height 75
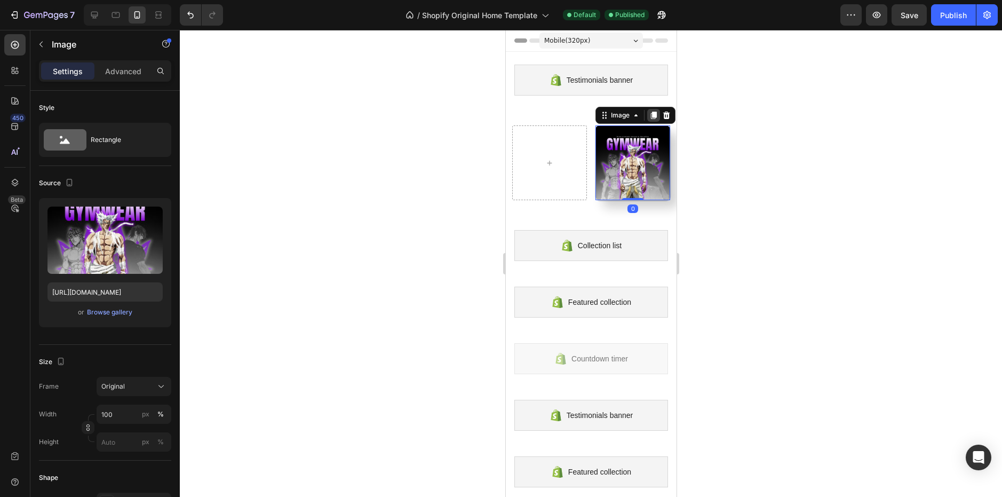
click at [652, 111] on icon at bounding box center [653, 115] width 9 height 9
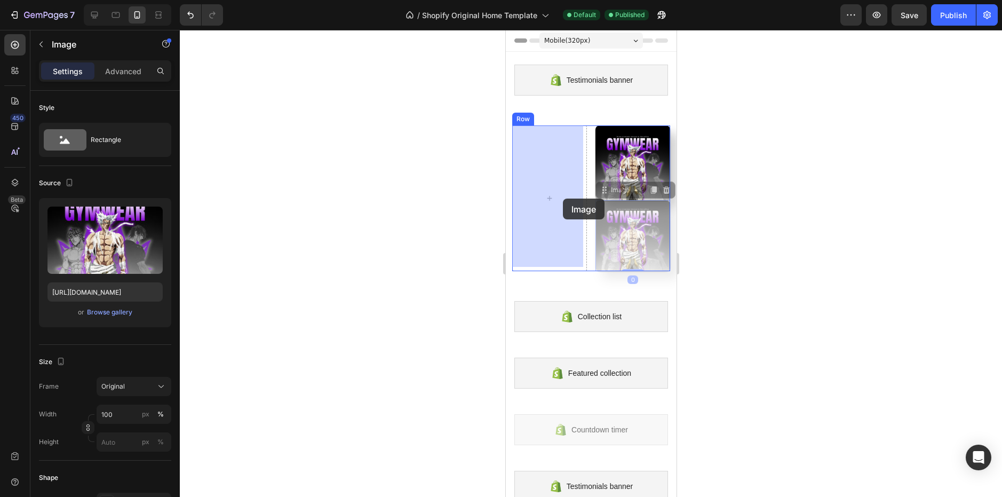
drag, startPoint x: 625, startPoint y: 231, endPoint x: 562, endPoint y: 198, distance: 71.8
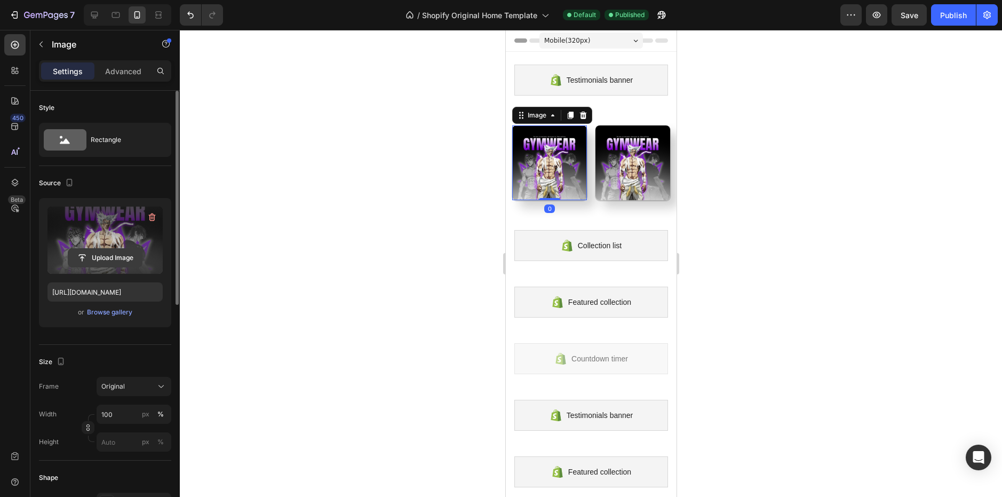
click at [111, 255] on input "file" at bounding box center [105, 258] width 74 height 18
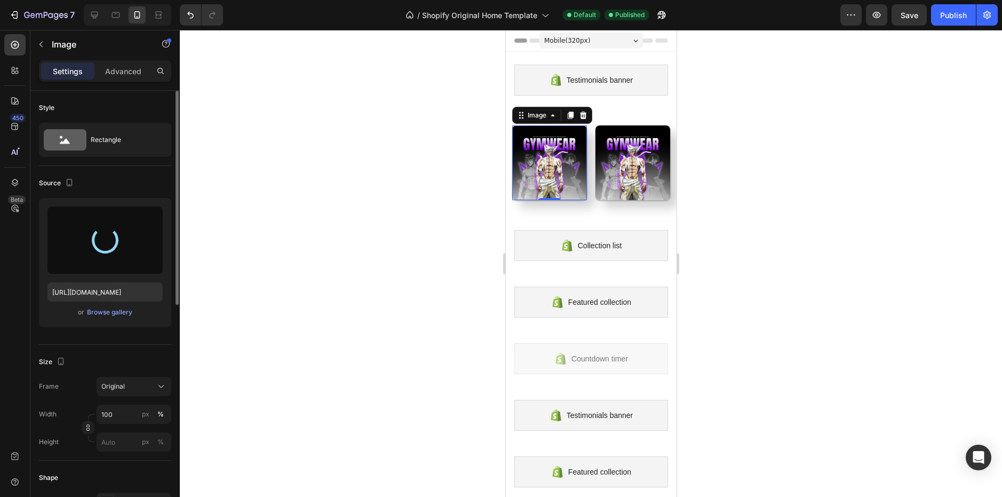
type input "[URL][DOMAIN_NAME]"
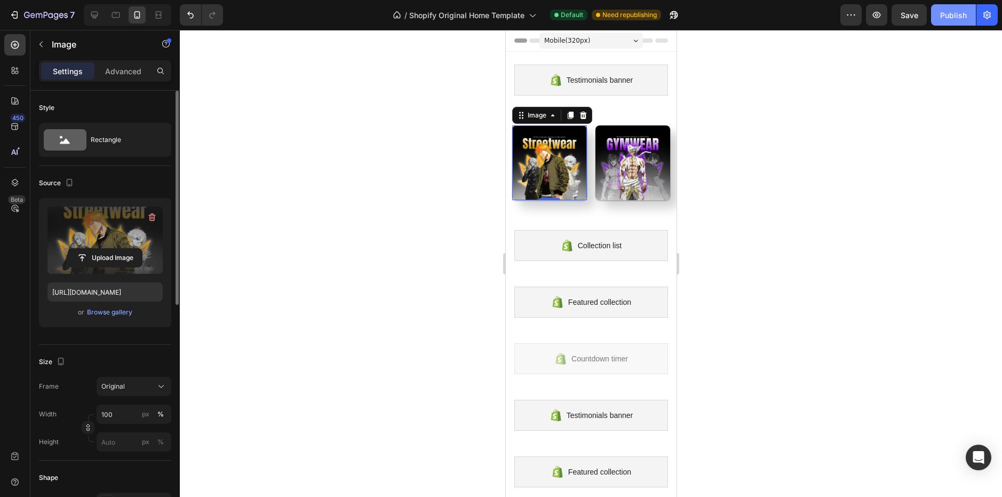
click at [962, 15] on div "Publish" at bounding box center [953, 15] width 27 height 11
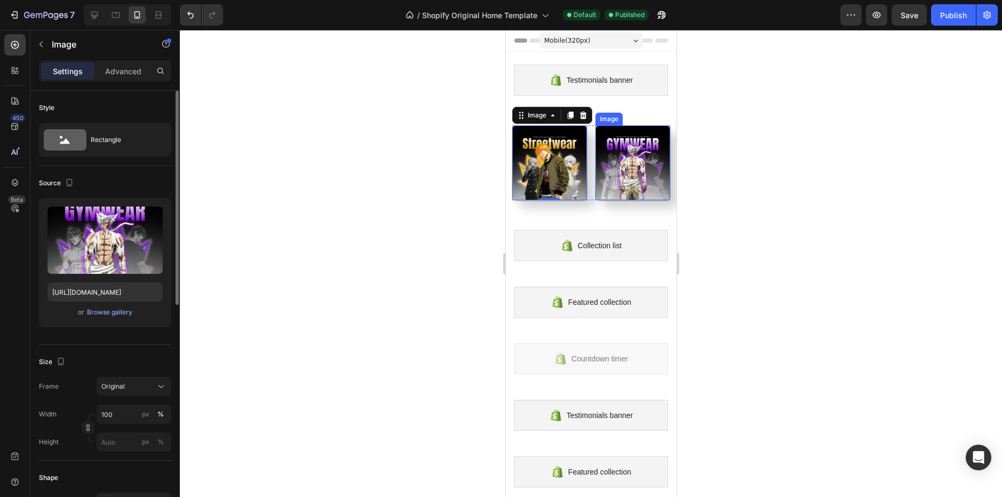
click at [627, 164] on img at bounding box center [632, 162] width 75 height 75
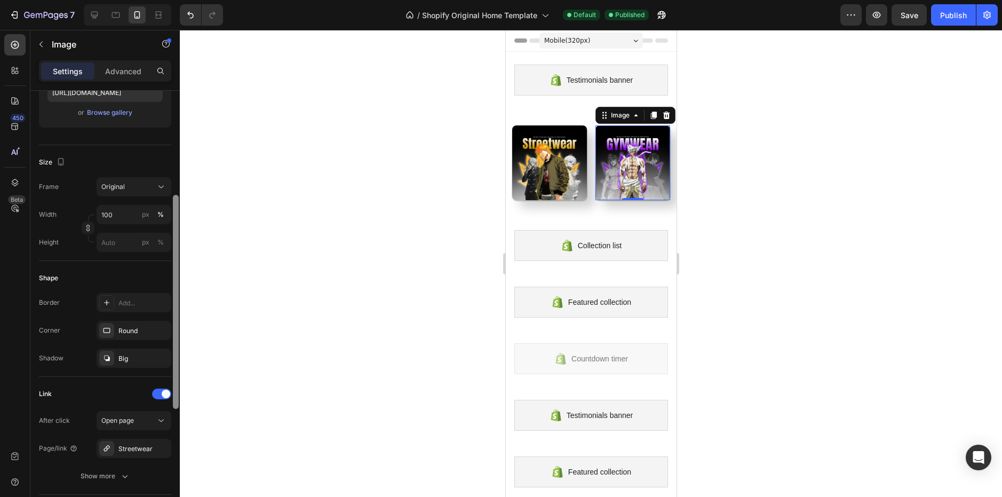
scroll to position [204, 0]
drag, startPoint x: 175, startPoint y: 169, endPoint x: 174, endPoint y: 269, distance: 100.3
click at [174, 269] on div at bounding box center [176, 297] width 6 height 214
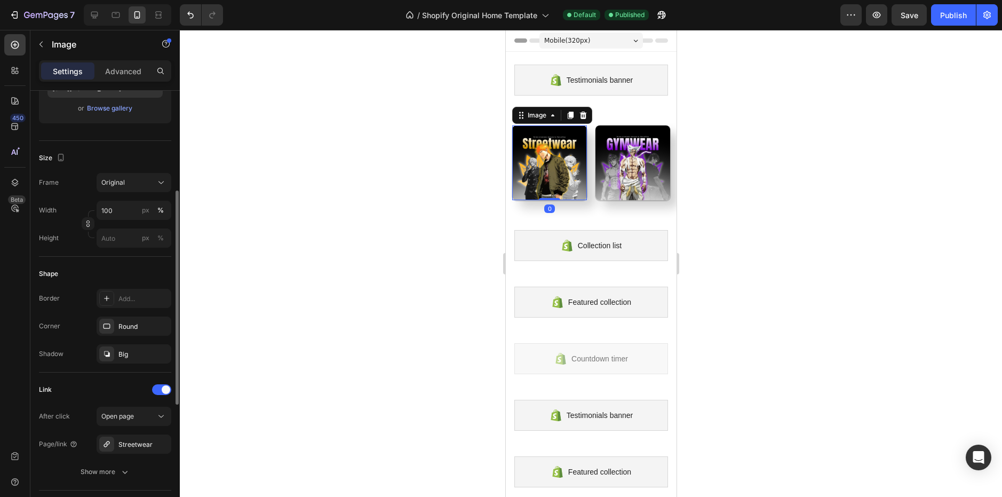
click at [550, 161] on img at bounding box center [549, 162] width 75 height 75
click at [136, 437] on div "Streetwear" at bounding box center [134, 443] width 75 height 19
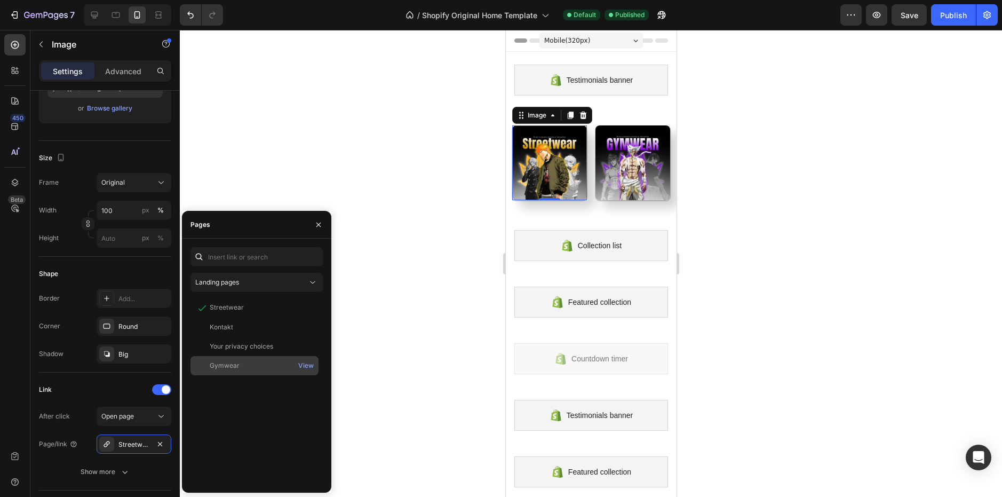
click at [226, 365] on div "Gymwear" at bounding box center [225, 366] width 30 height 10
click at [780, 206] on div at bounding box center [591, 263] width 822 height 467
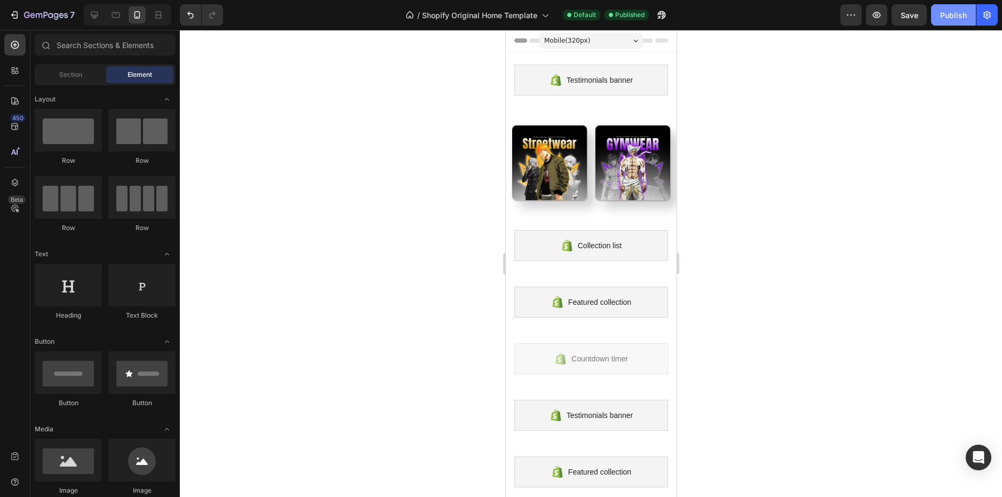
click at [957, 11] on div "Publish" at bounding box center [953, 15] width 27 height 11
click at [558, 181] on img at bounding box center [549, 162] width 75 height 75
